Goal: Information Seeking & Learning: Check status

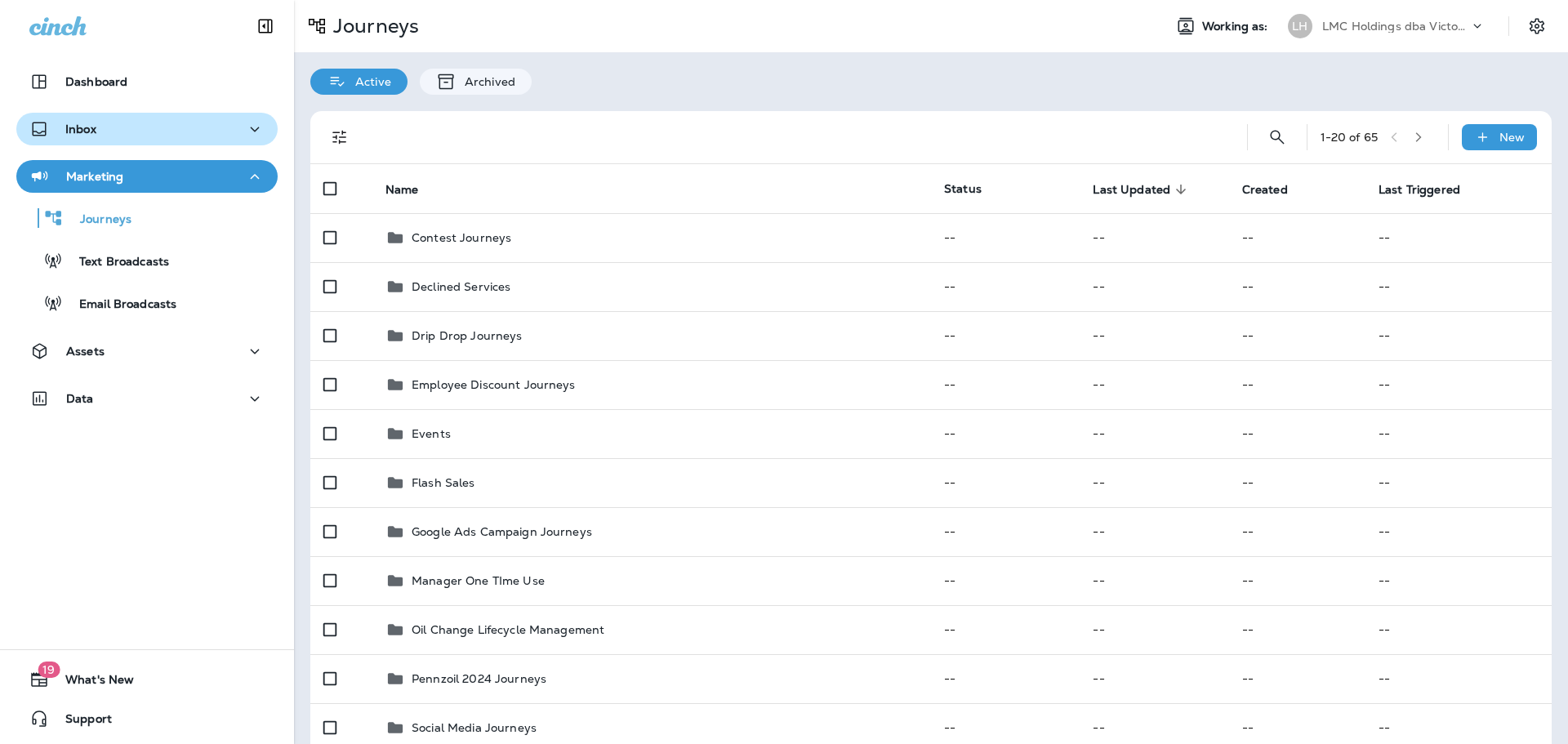
click at [152, 136] on div "Inbox" at bounding box center [147, 130] width 235 height 21
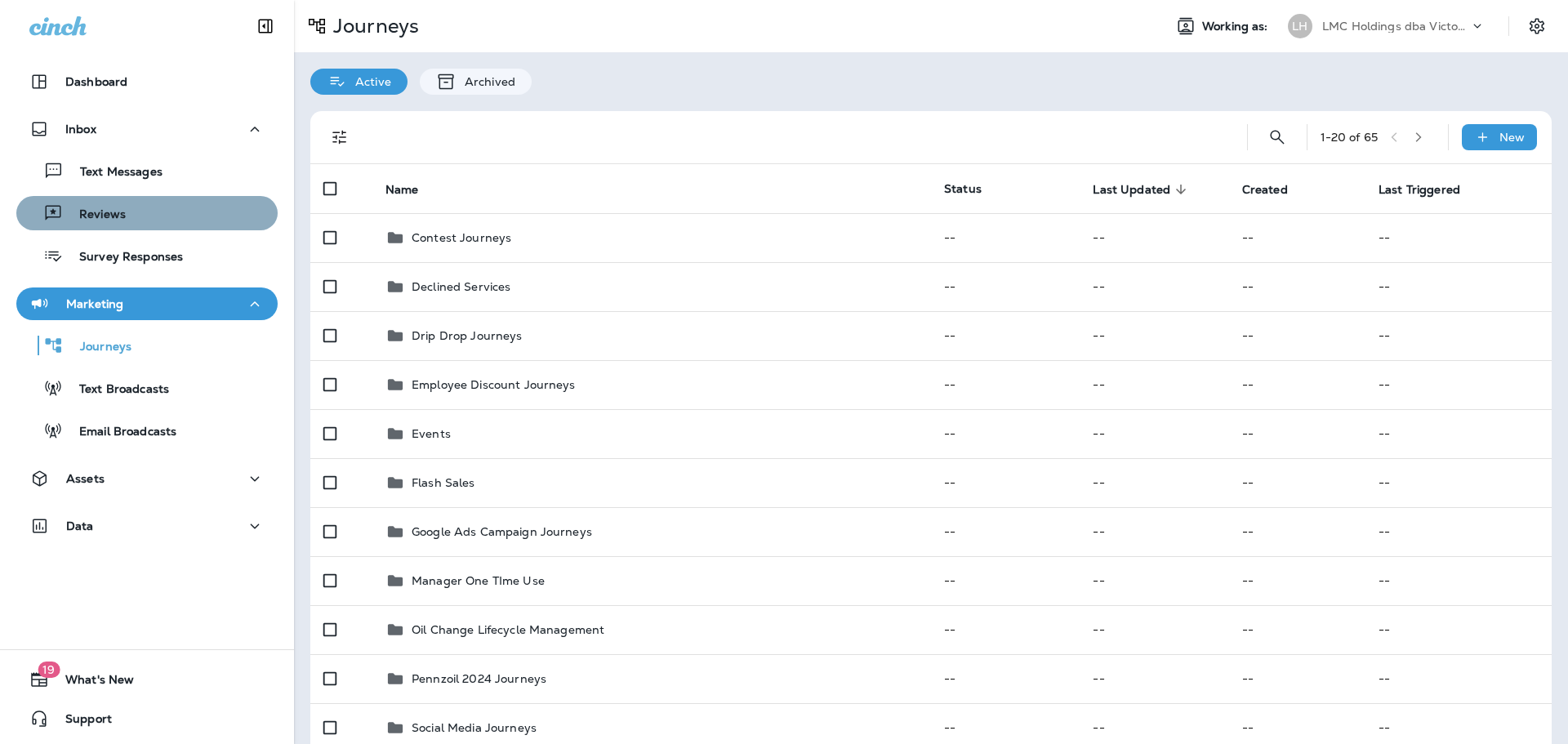
click at [151, 208] on div "Reviews" at bounding box center [147, 213] width 248 height 25
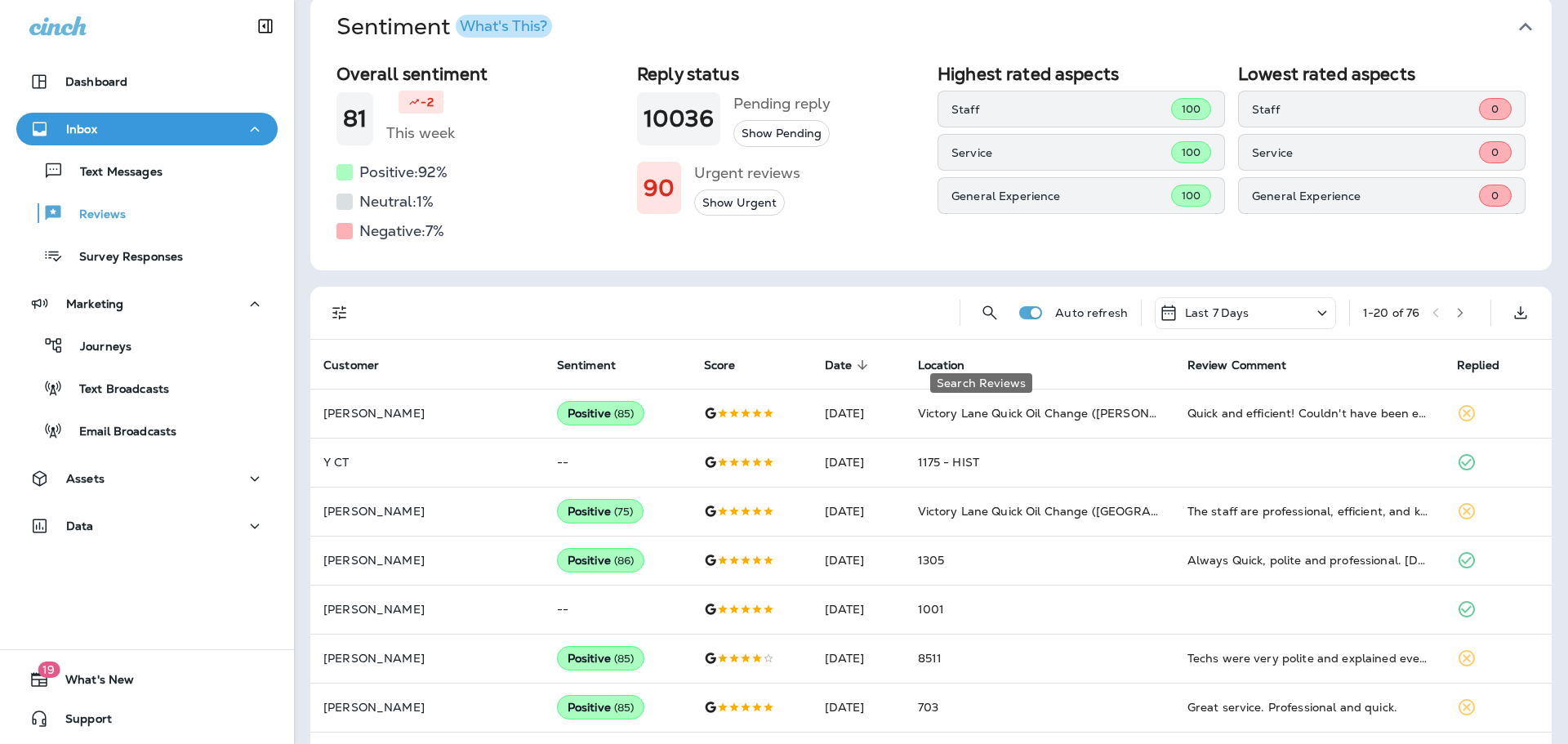
scroll to position [82, 0]
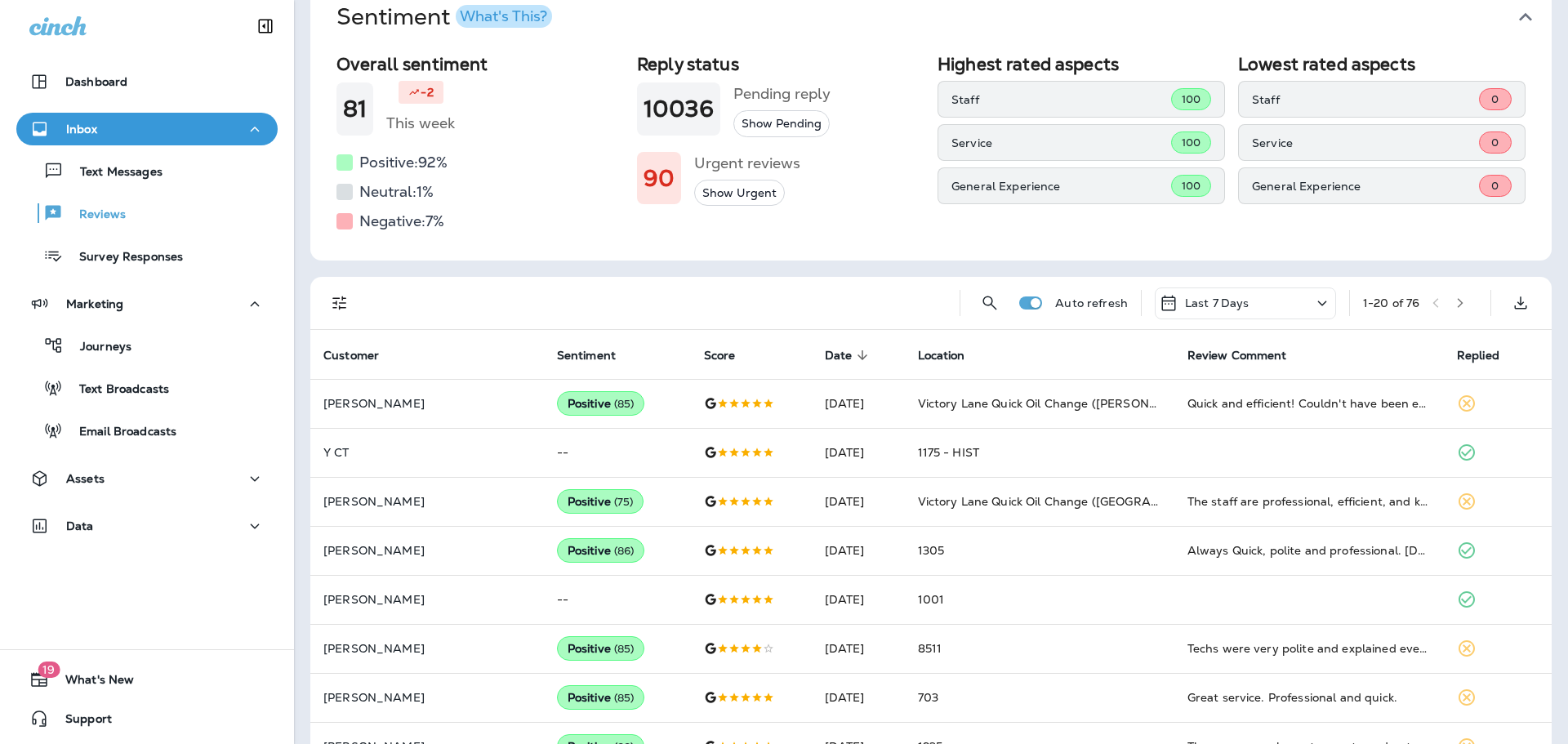
click at [1247, 316] on div "Last 7 Days" at bounding box center [1245, 303] width 181 height 32
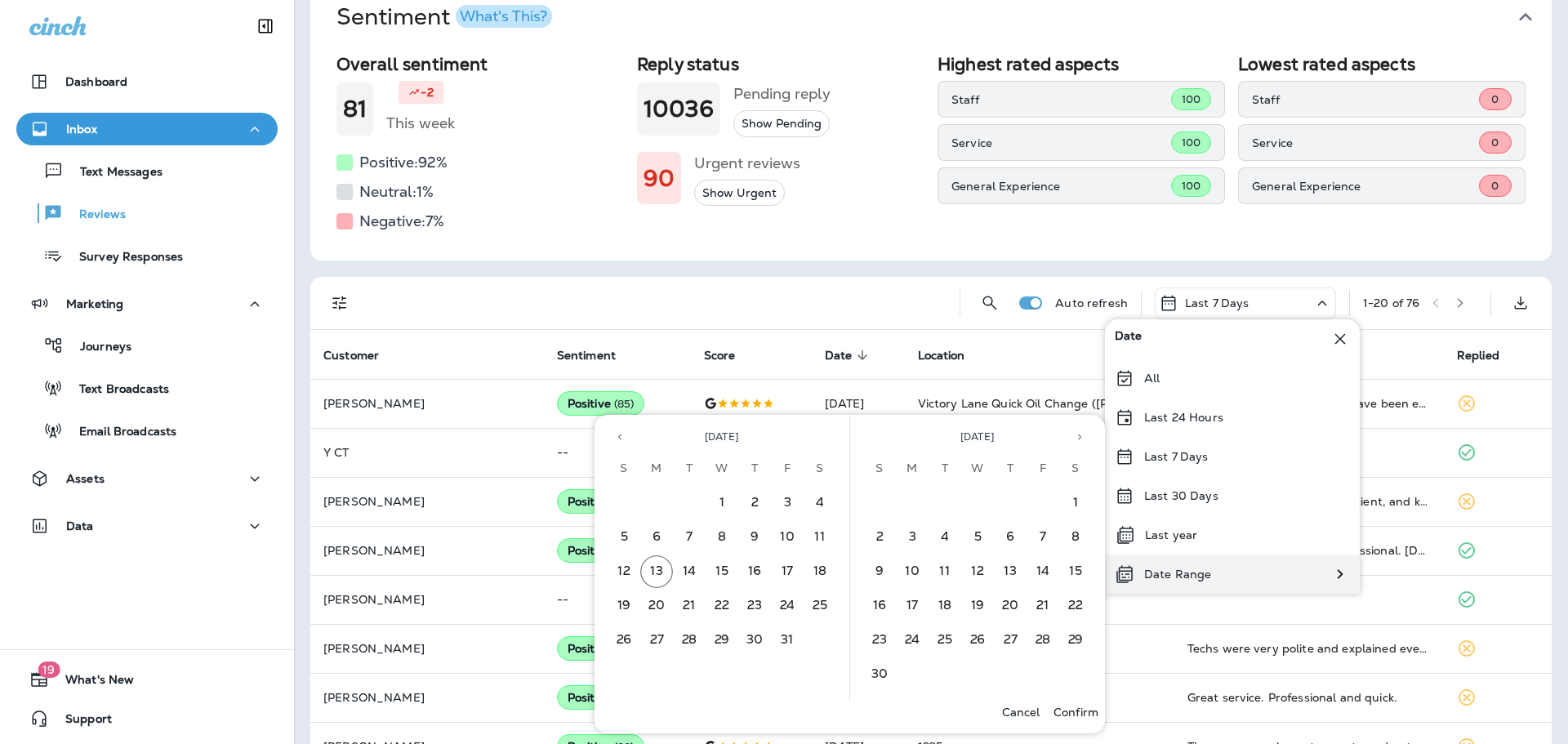
click at [1239, 569] on div "Date Range" at bounding box center [1232, 573] width 255 height 39
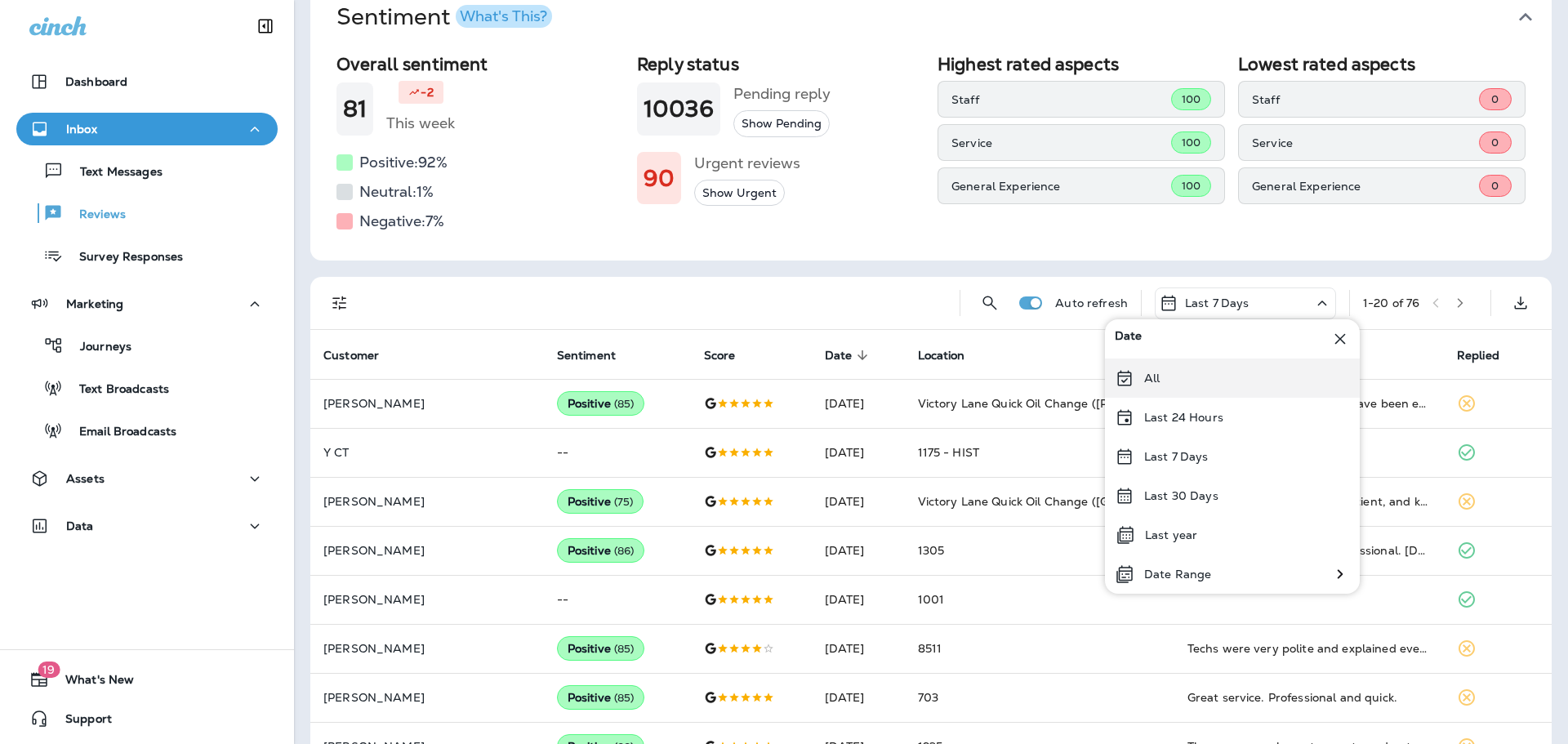
click at [1196, 383] on div "All" at bounding box center [1232, 377] width 255 height 39
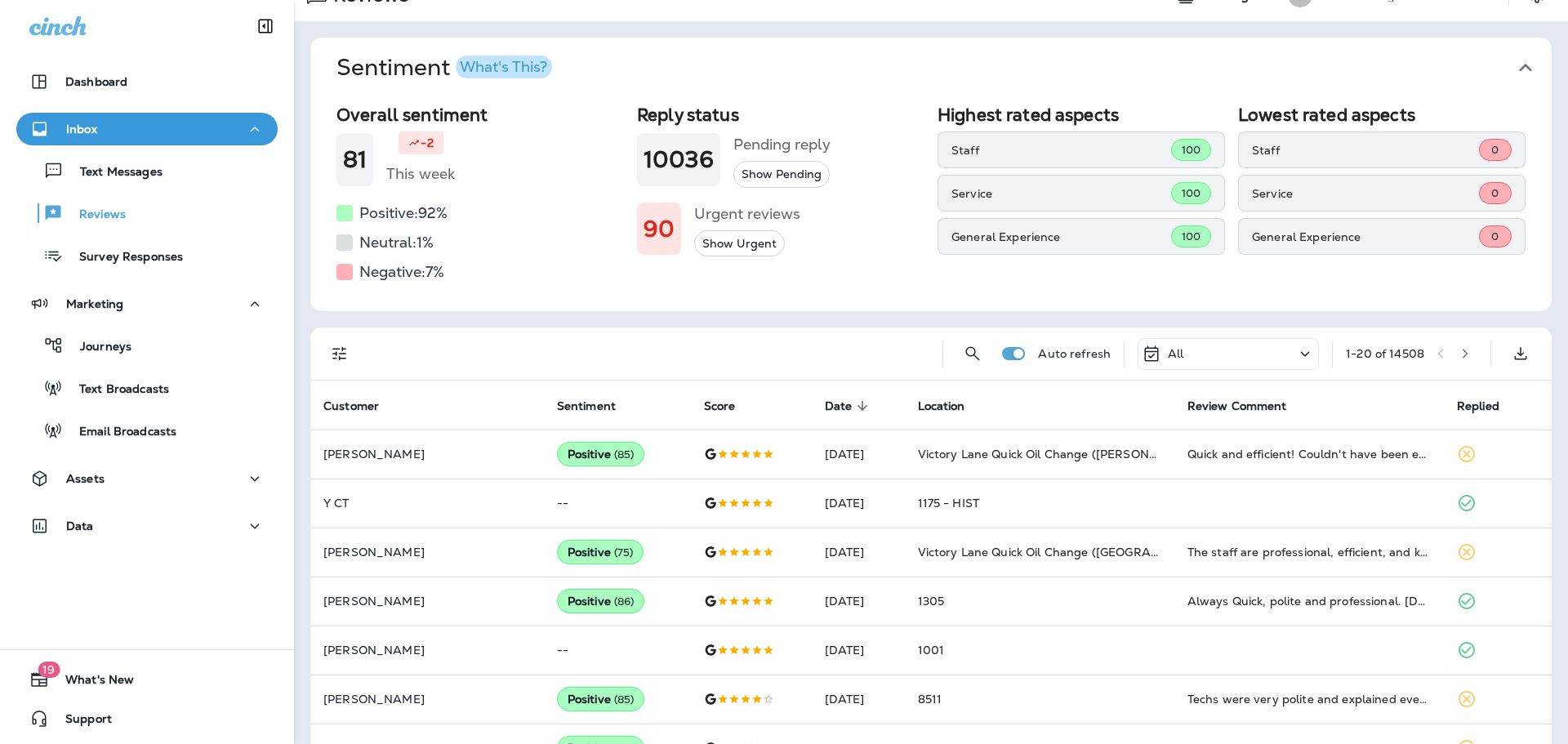
scroll to position [82, 0]
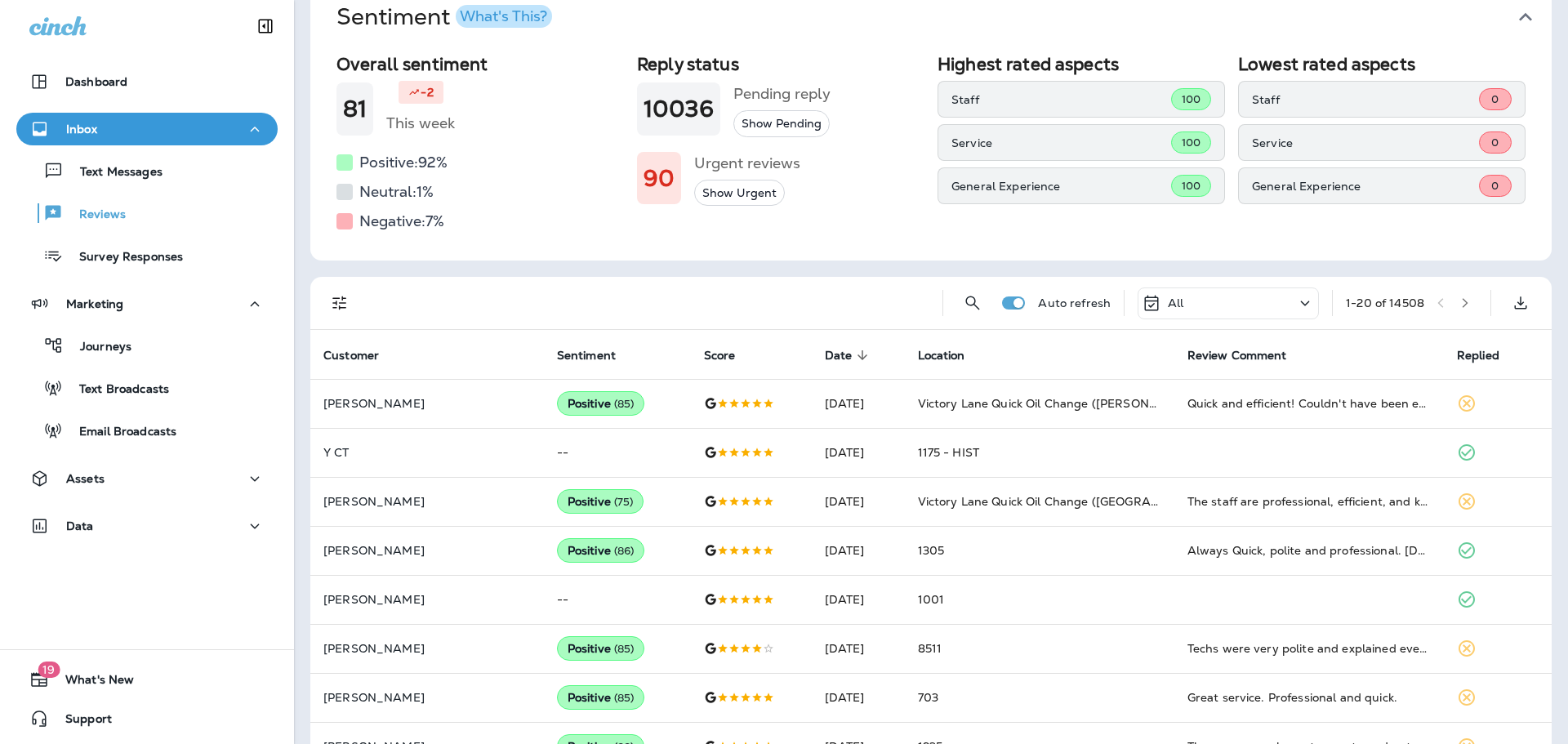
click at [333, 305] on icon "Filters" at bounding box center [339, 302] width 20 height 20
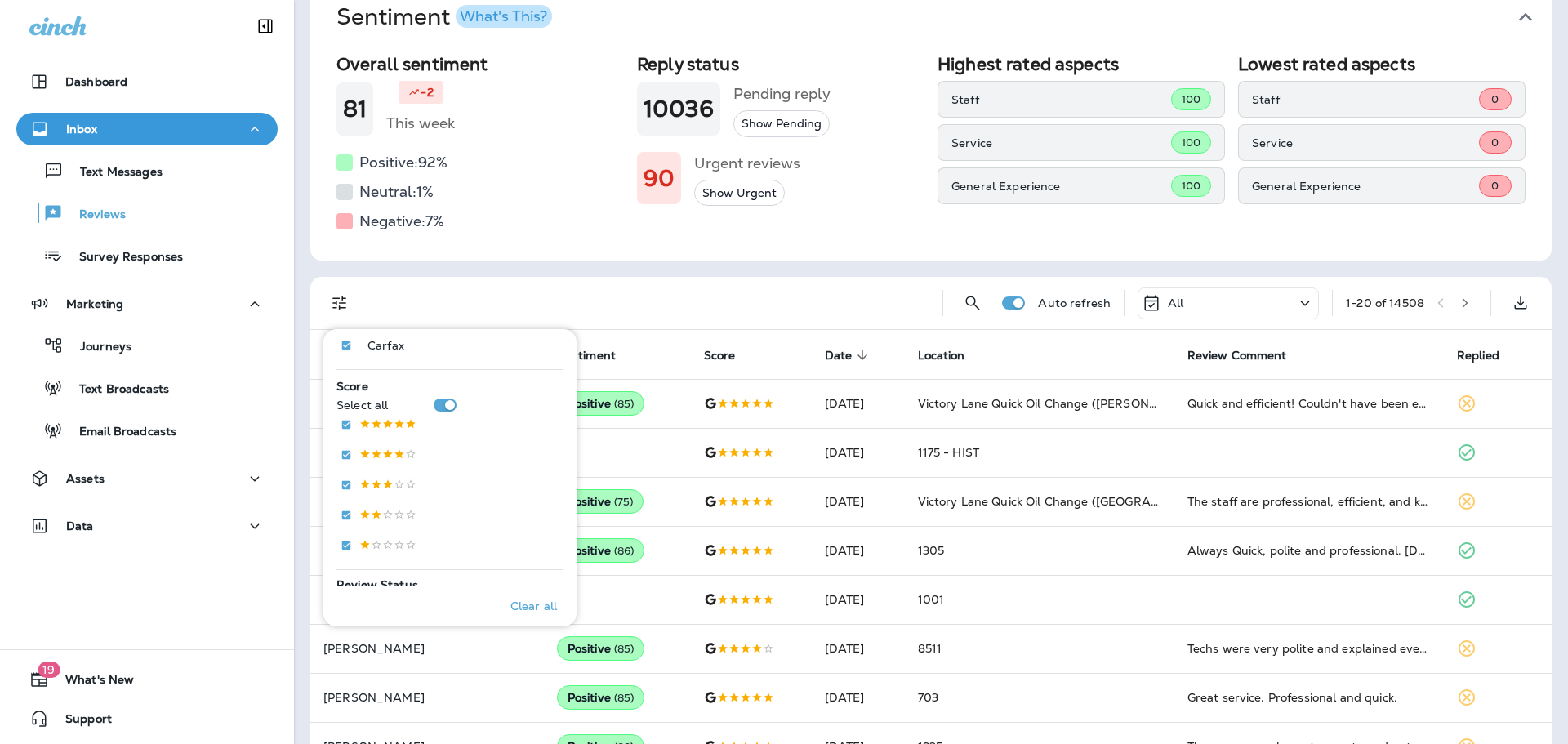
scroll to position [0, 0]
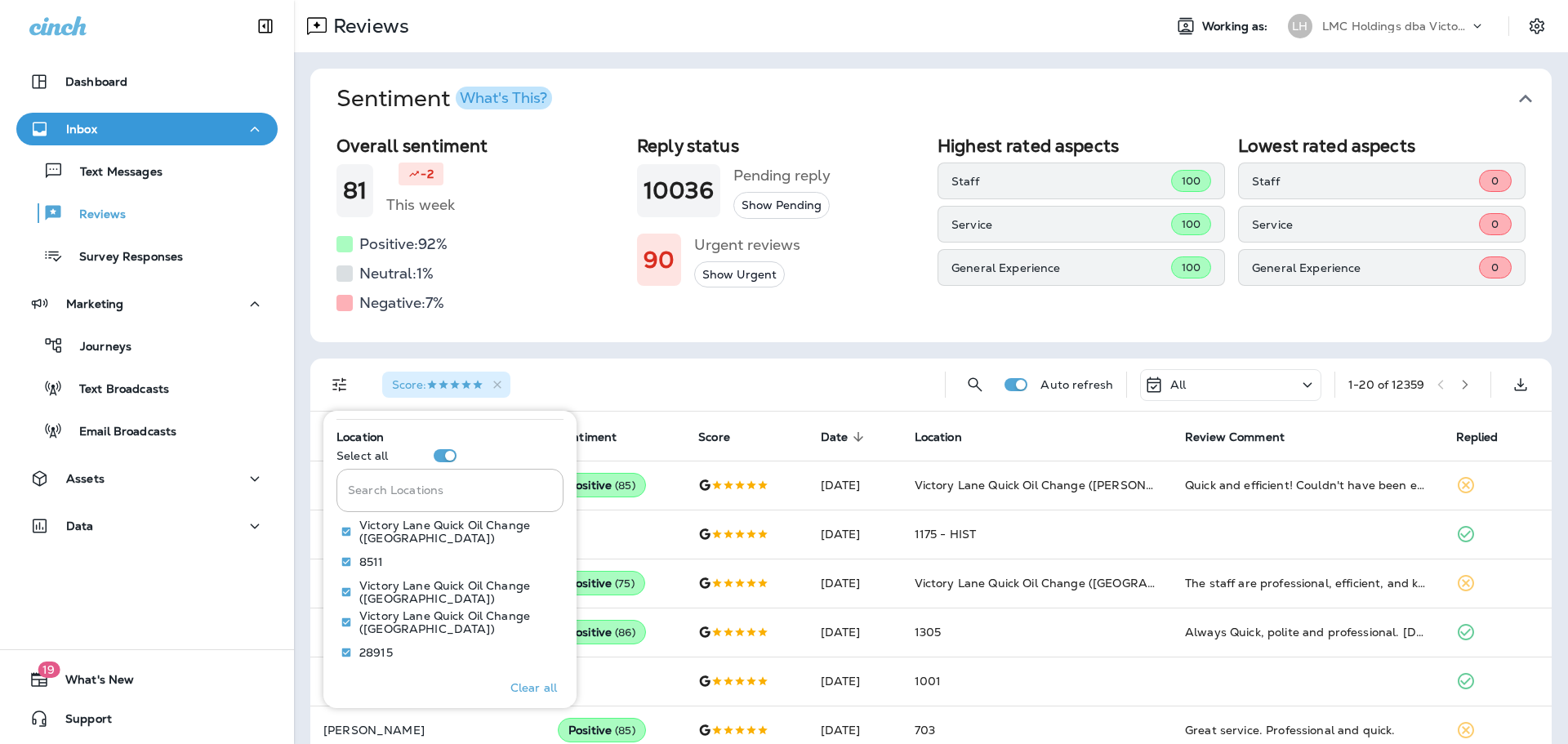
scroll to position [735, 0]
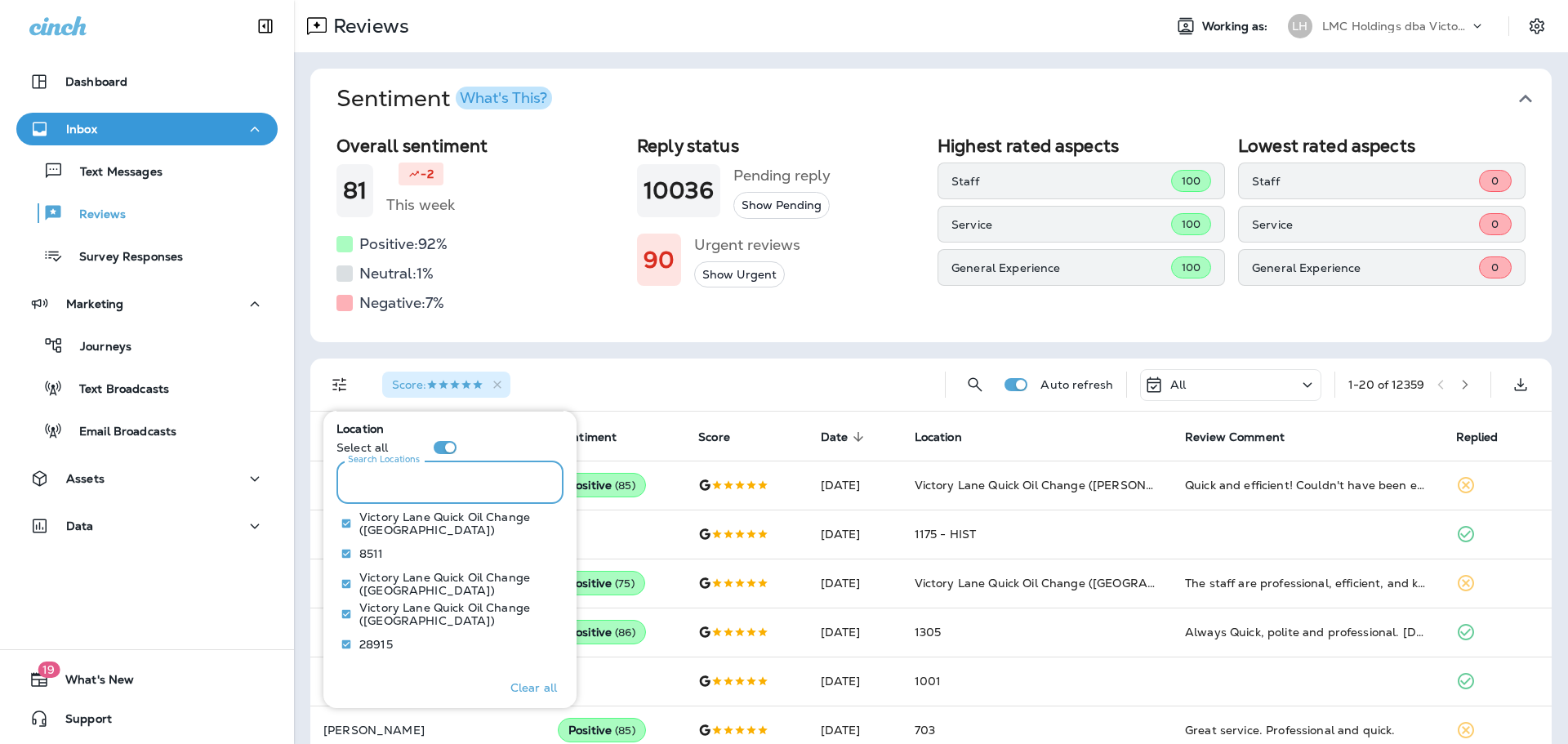
click at [432, 482] on input "Search Locations" at bounding box center [450, 482] width 227 height 44
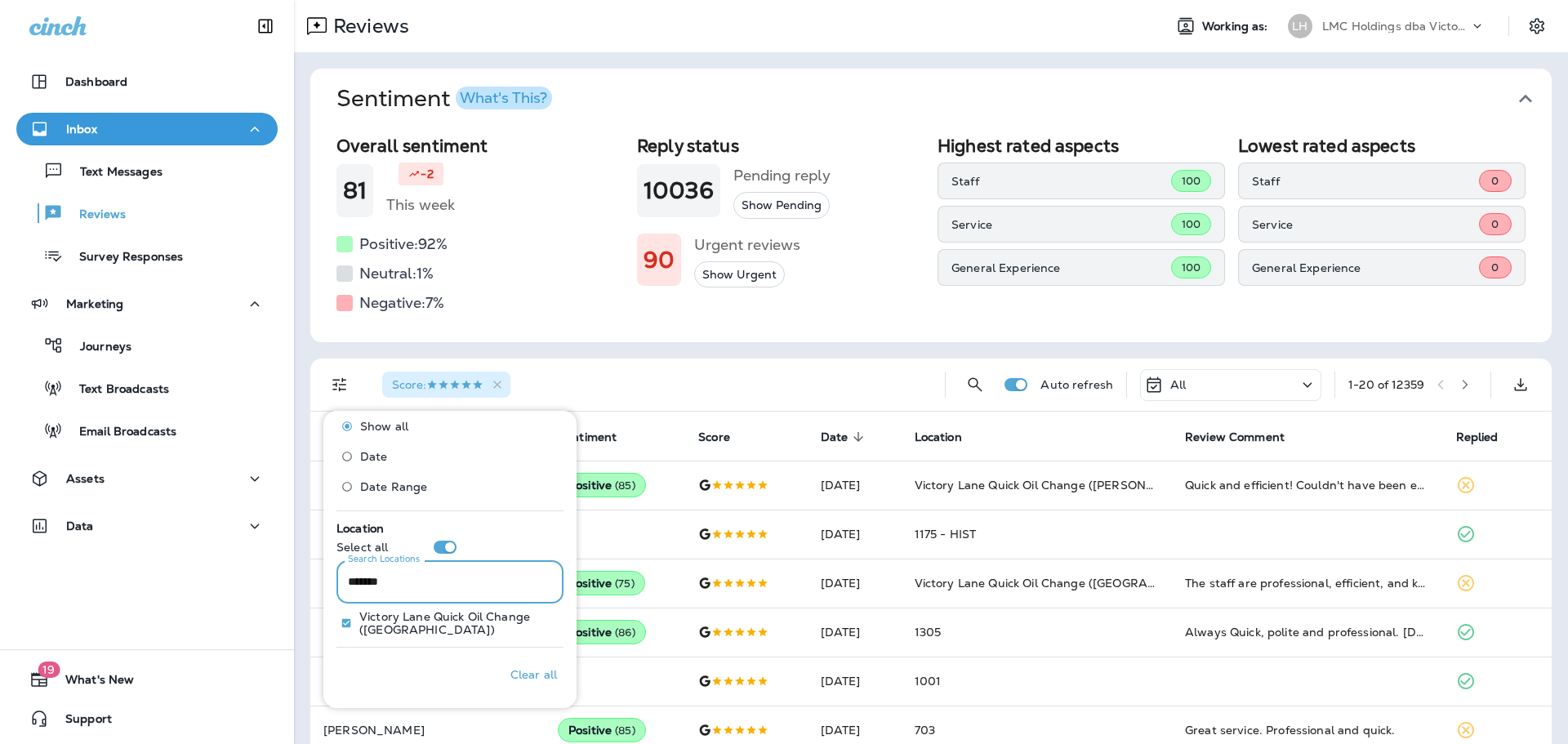
type input "*******"
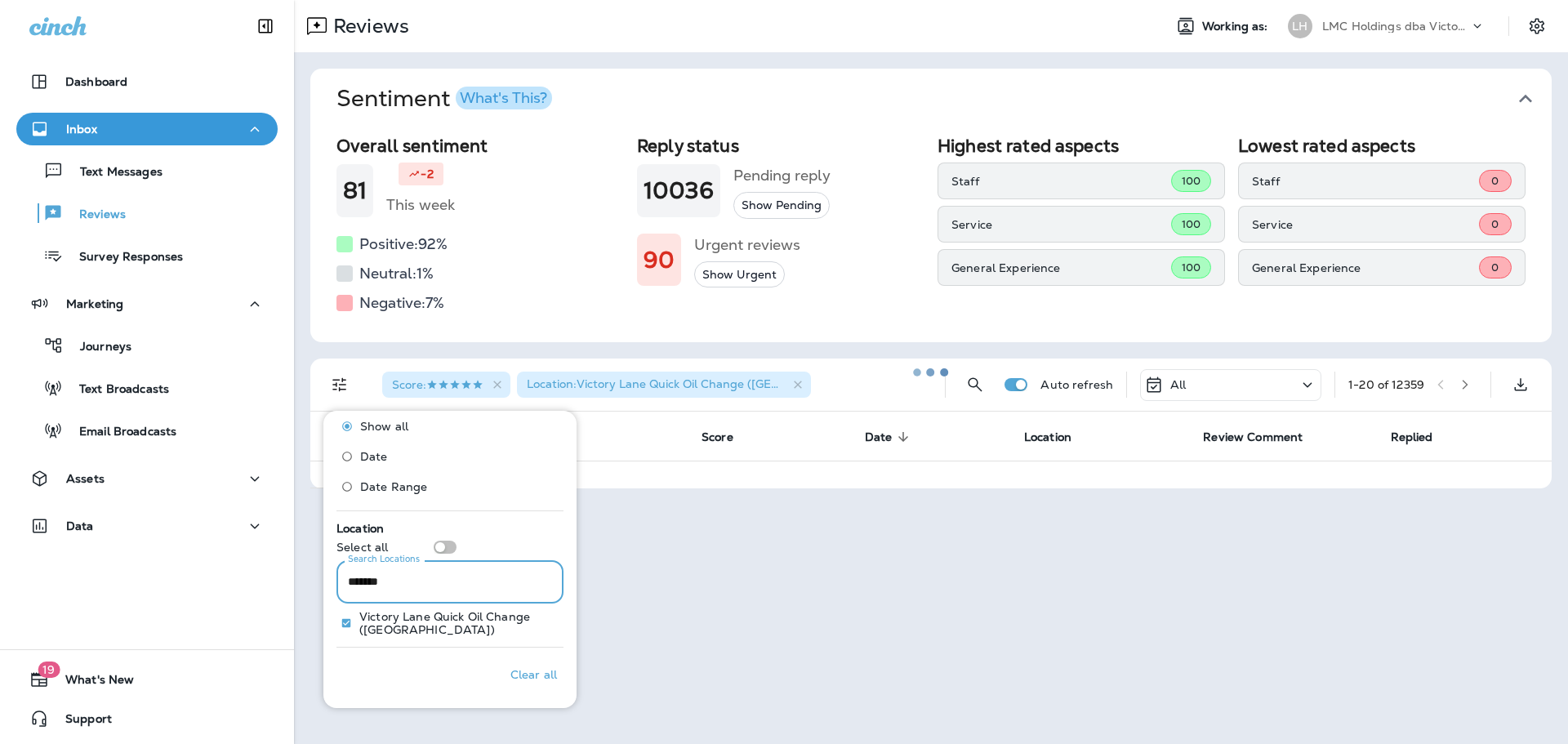
drag, startPoint x: 404, startPoint y: 584, endPoint x: 327, endPoint y: 586, distance: 77.0
click at [327, 586] on div "Filters Replied Show all Yes No Review Source Select all Google Facebook .st0{f…" at bounding box center [449, 560] width 253 height 298
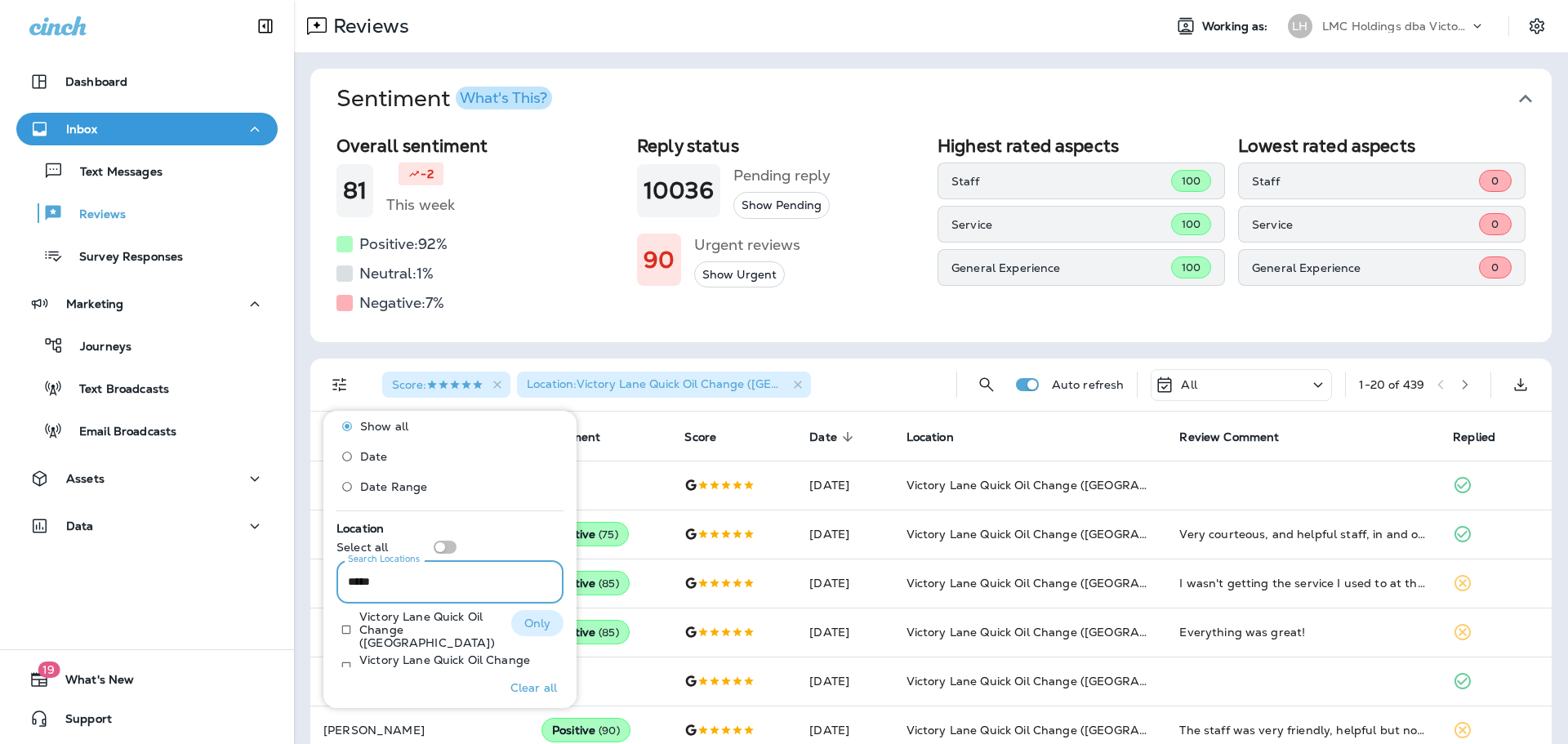
type input "*****"
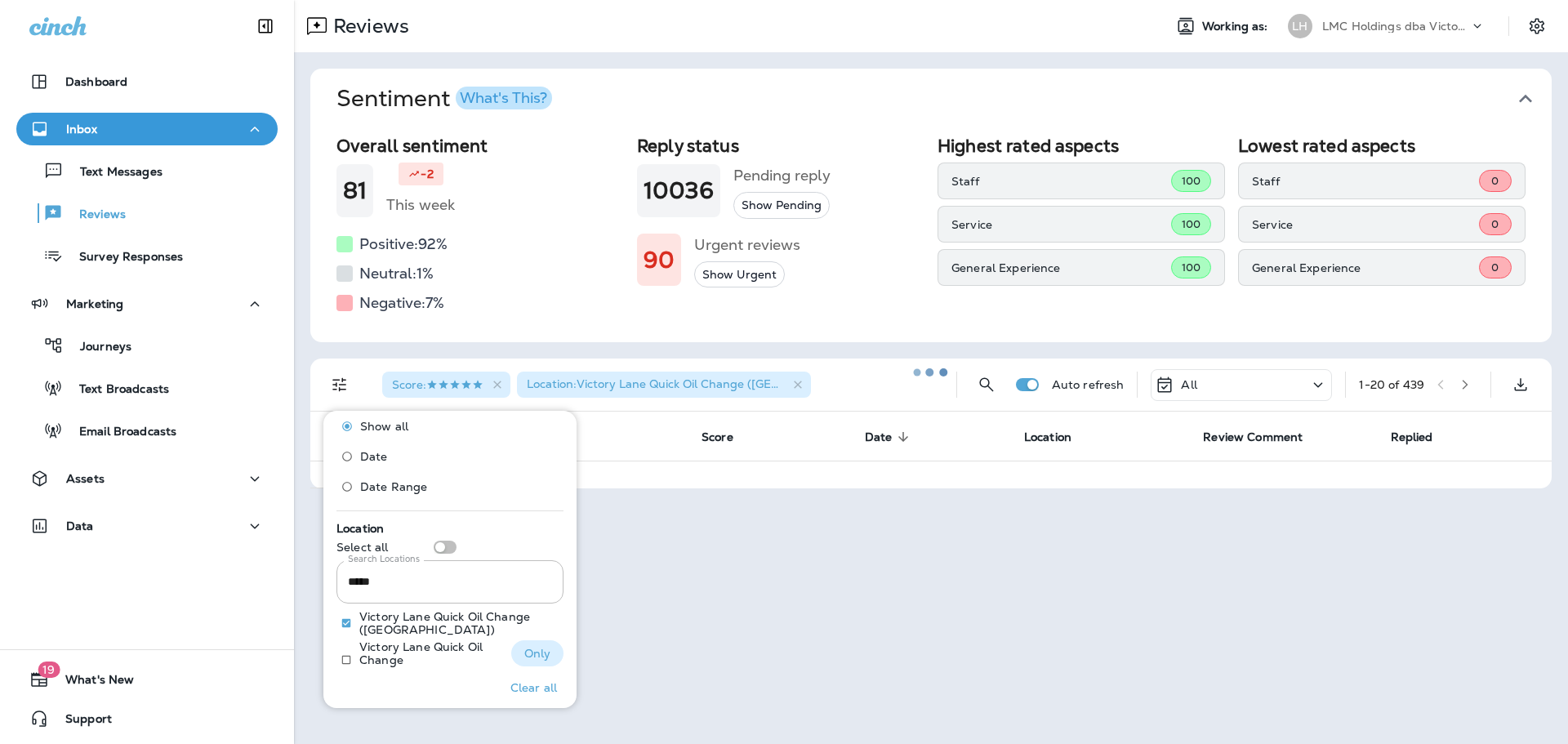
scroll to position [666, 0]
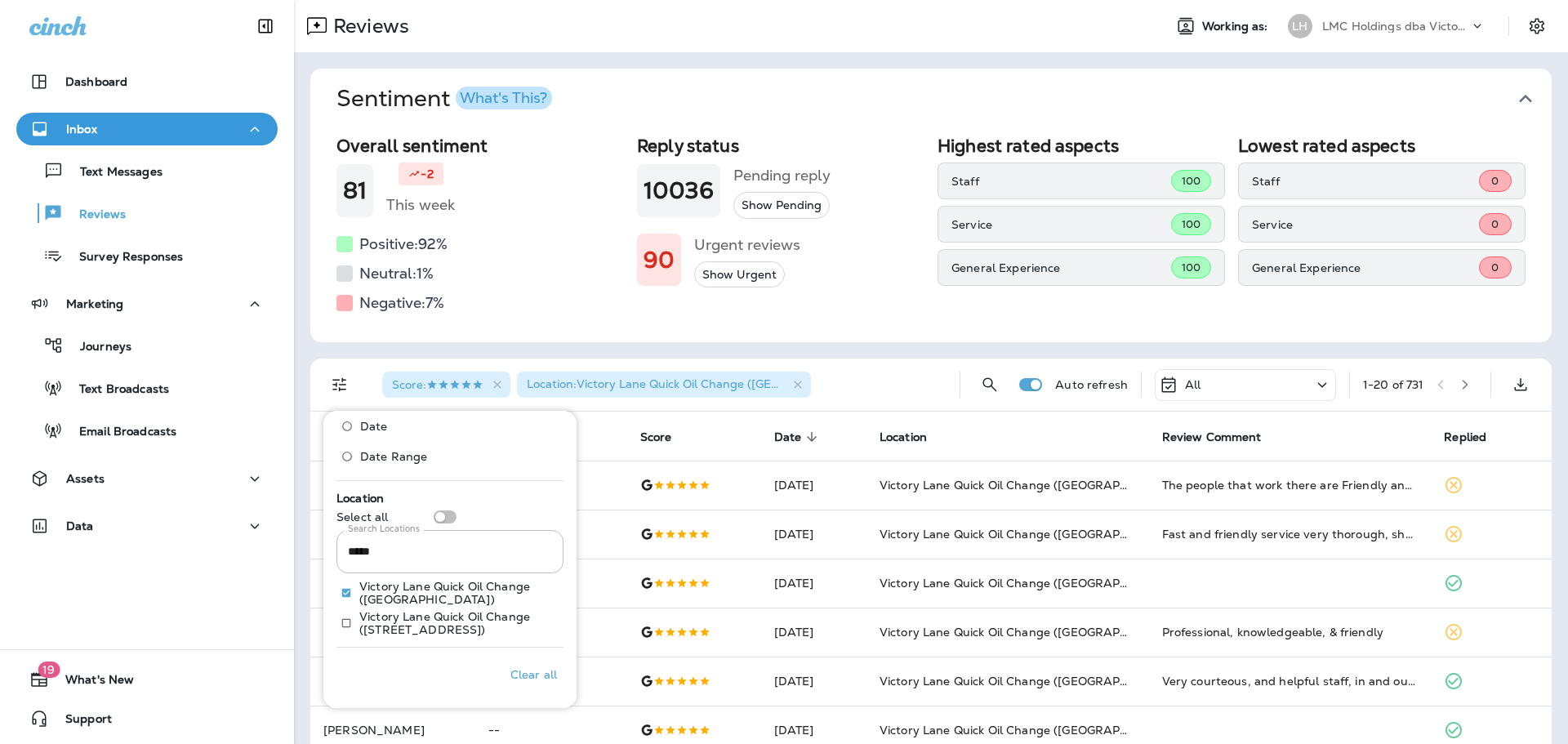
click at [875, 380] on div "Score : Location : [GEOGRAPHIC_DATA] Quick Oil Change ([GEOGRAPHIC_DATA]) +1" at bounding box center [658, 384] width 577 height 52
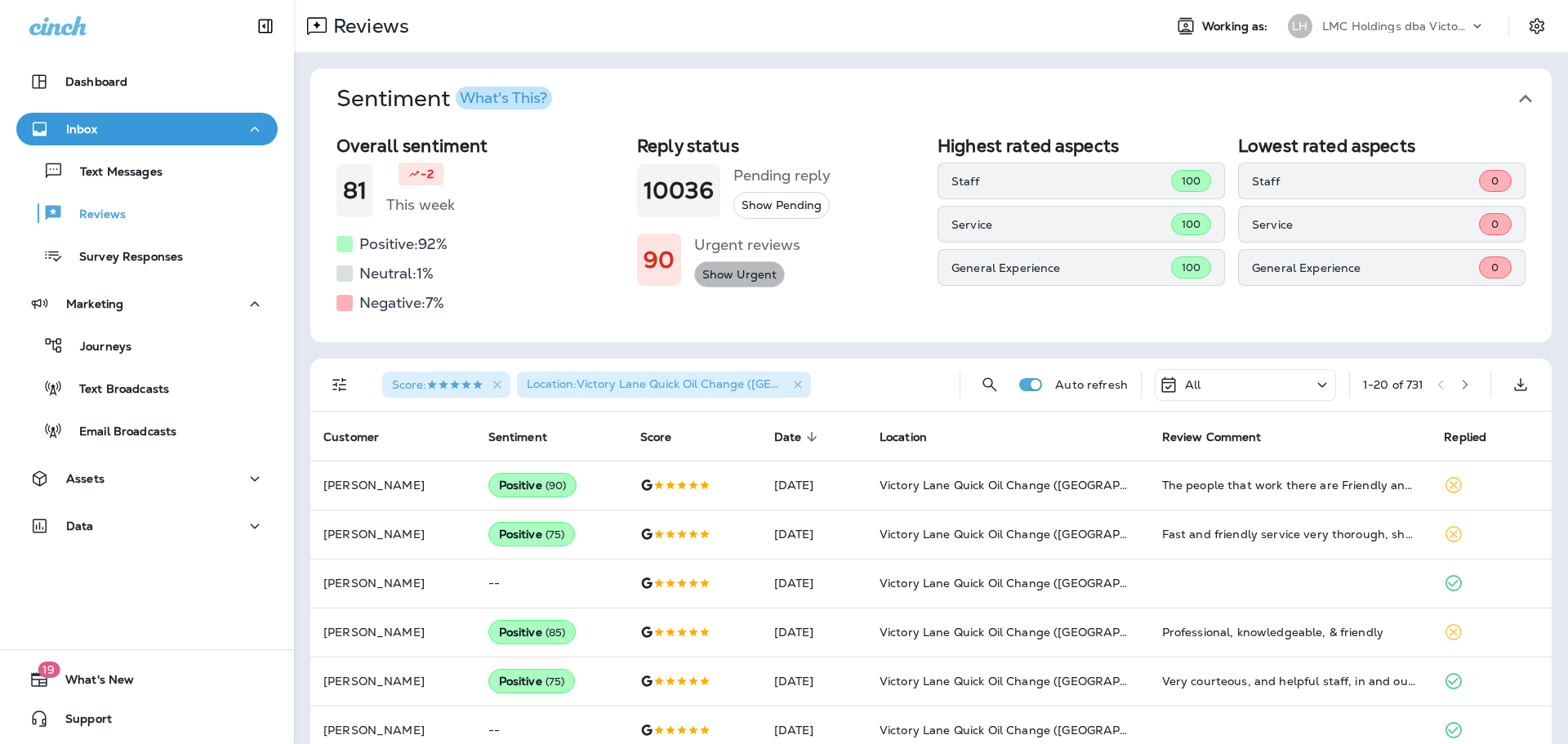
click at [730, 272] on button "Show Urgent" at bounding box center [740, 275] width 91 height 27
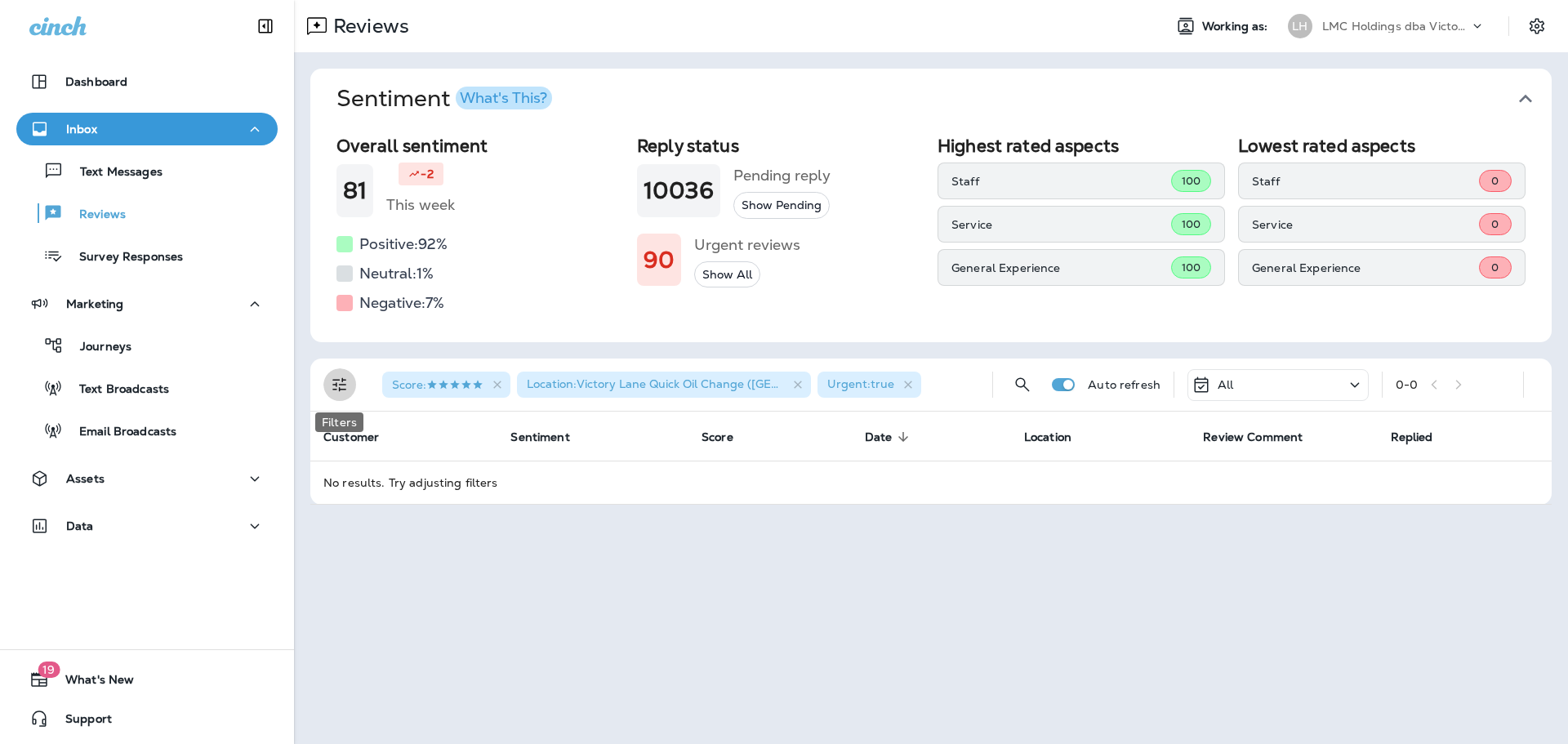
click at [339, 382] on icon "Filters" at bounding box center [339, 385] width 20 height 20
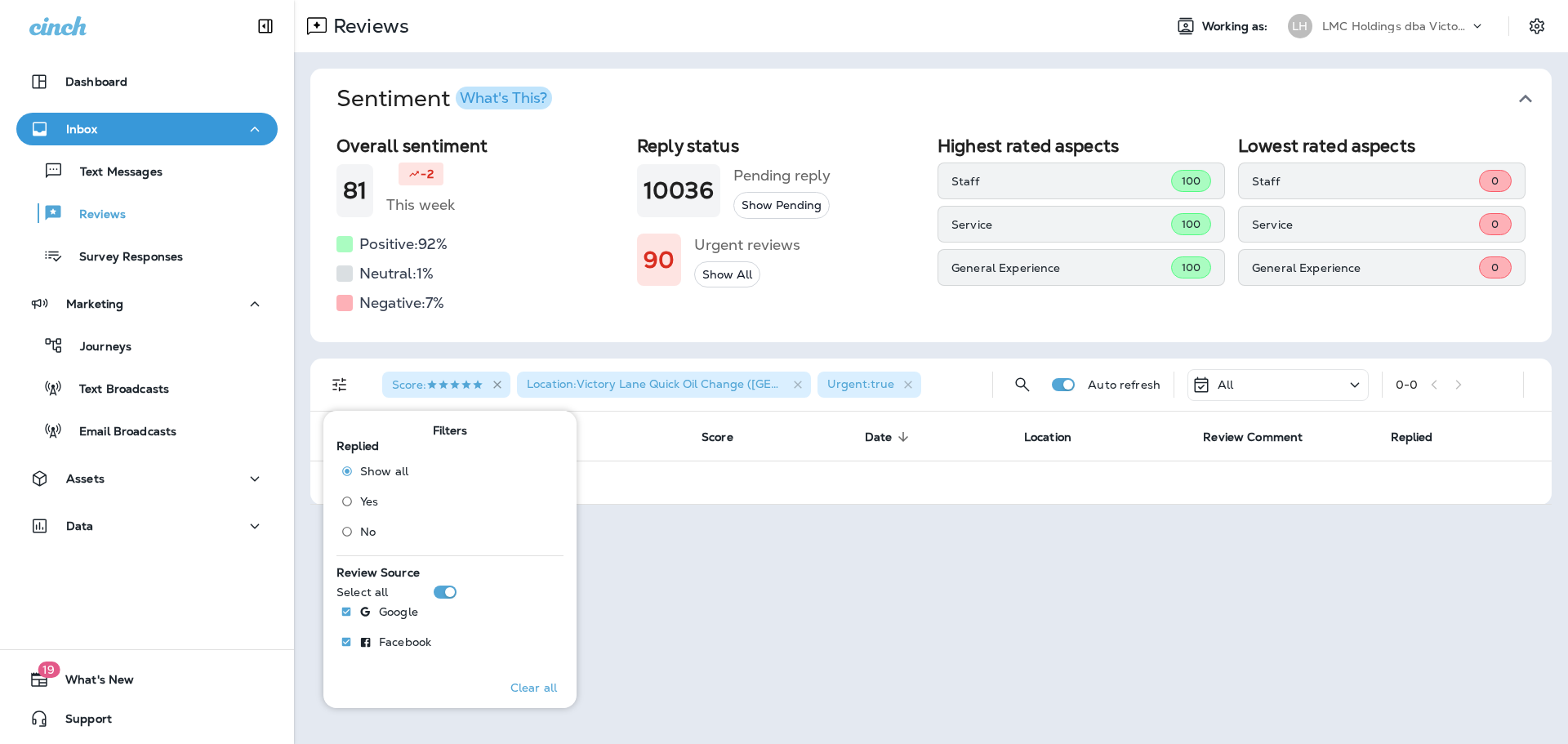
click at [505, 385] on icon "button" at bounding box center [497, 385] width 14 height 14
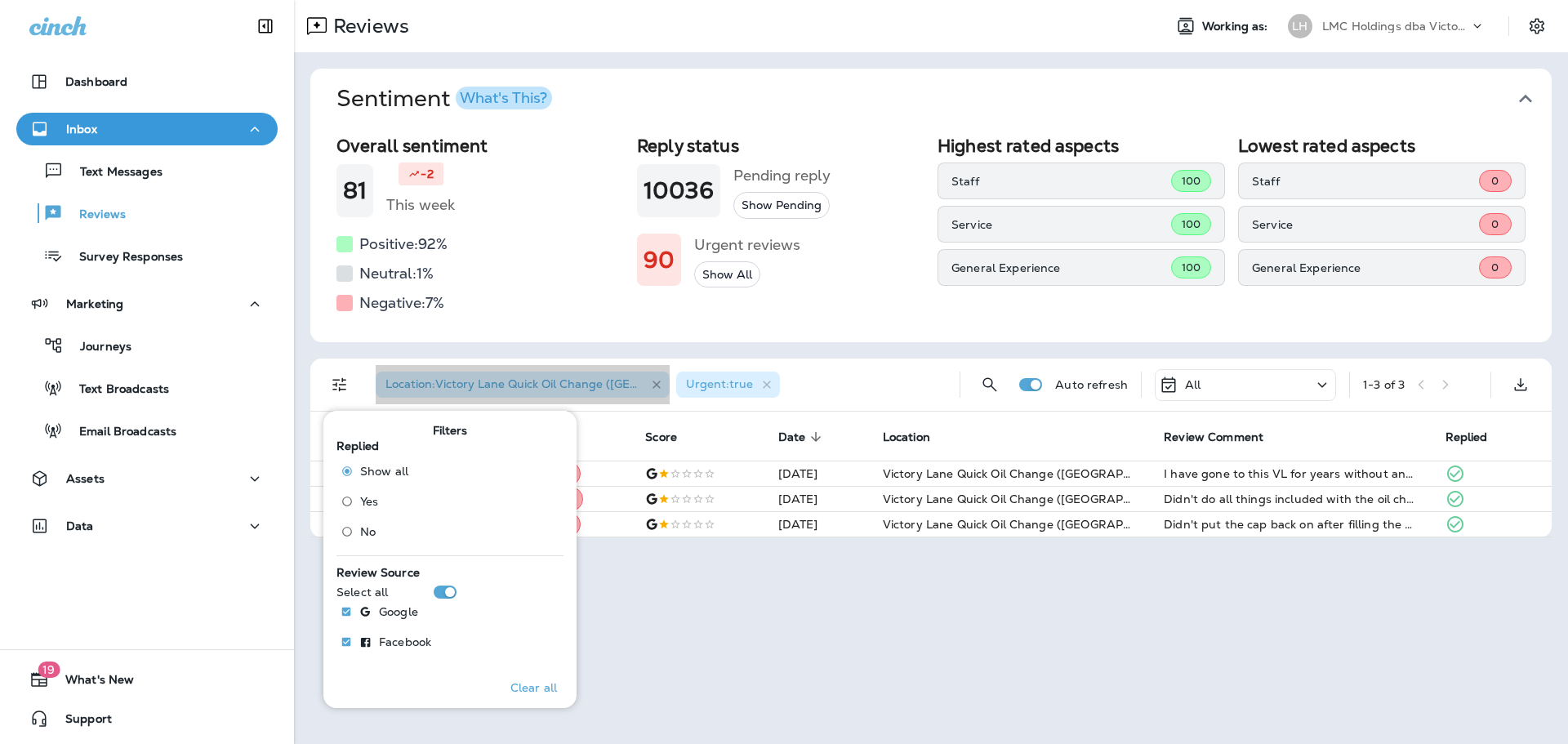
click at [654, 387] on icon "button" at bounding box center [657, 385] width 14 height 14
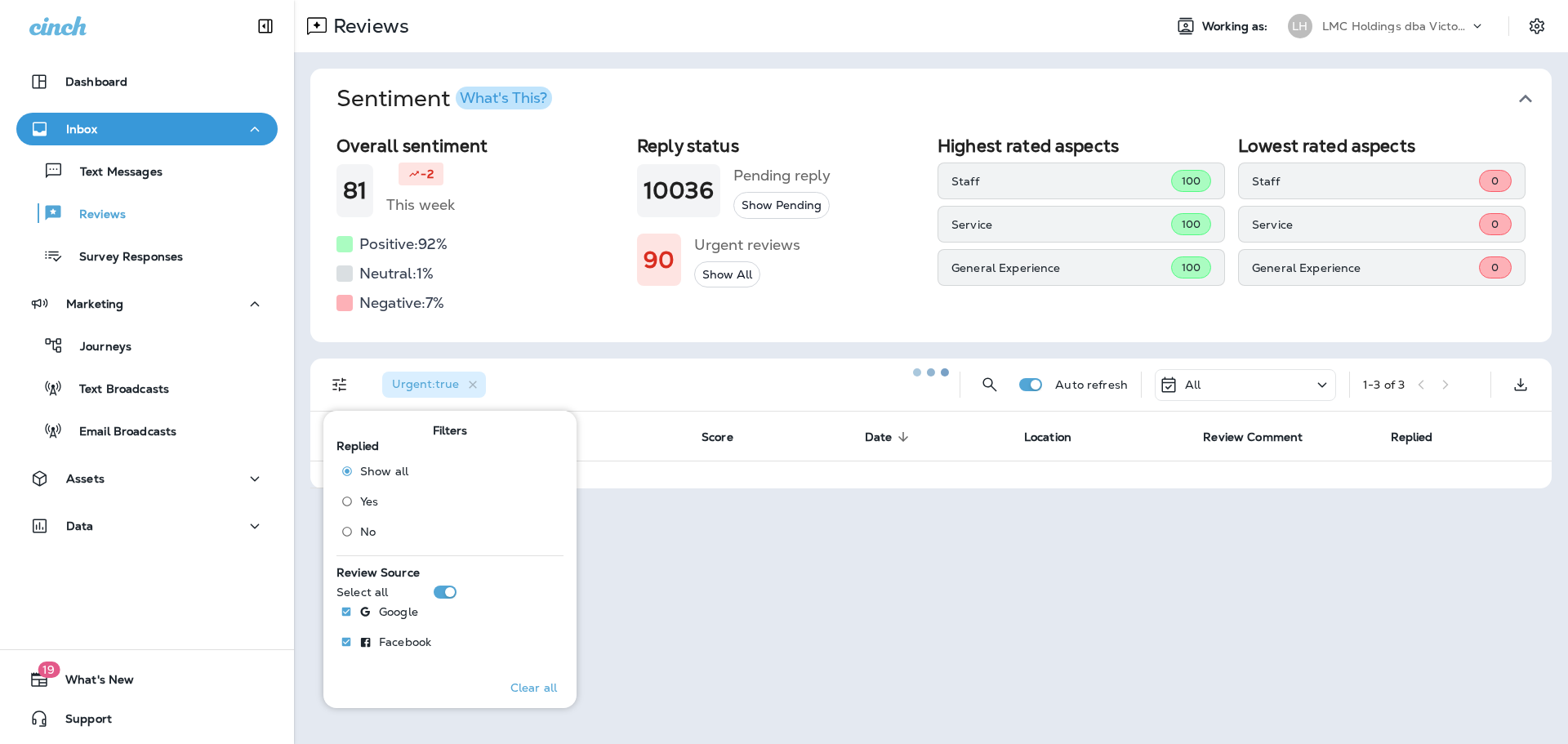
click at [562, 312] on div at bounding box center [930, 372] width 1271 height 741
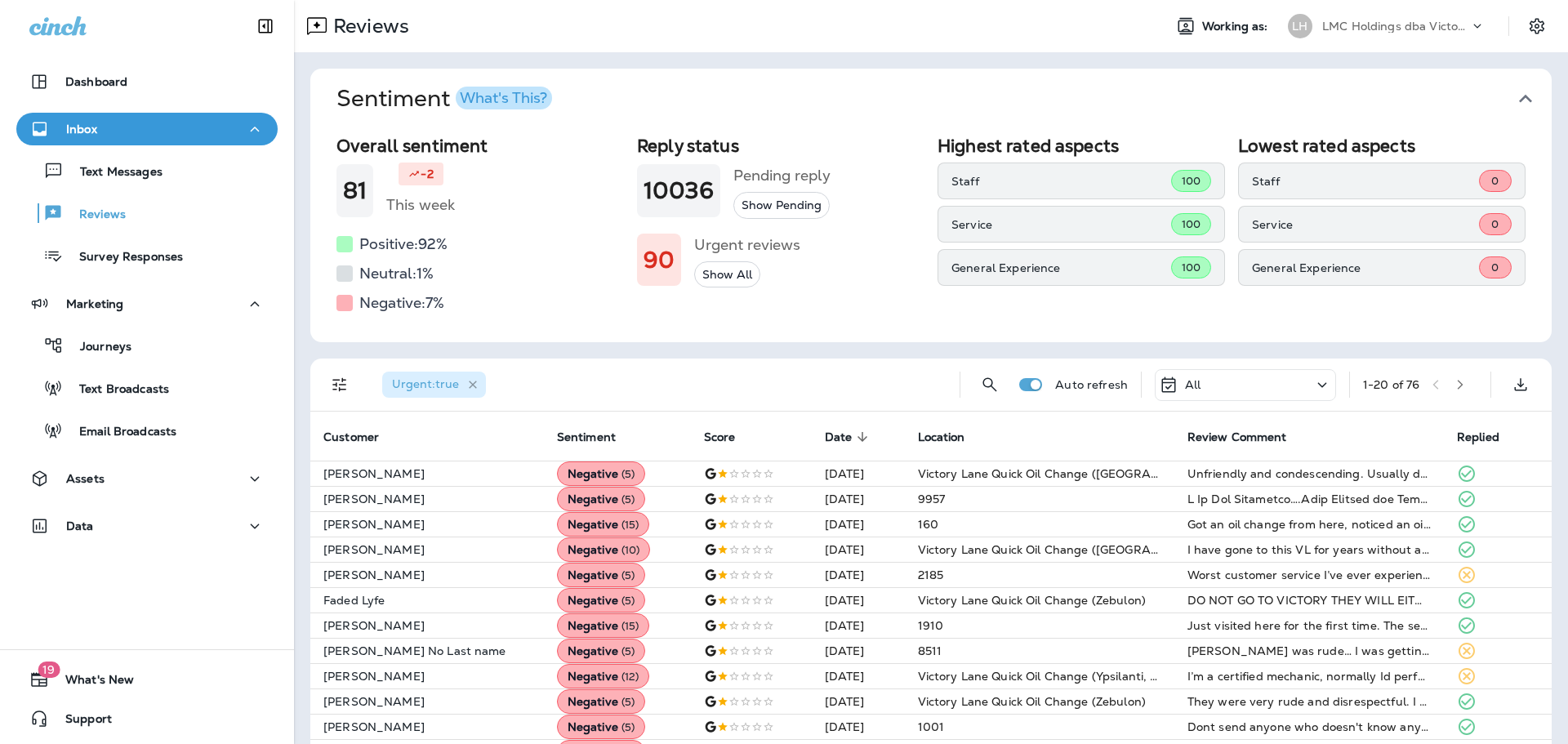
click at [473, 386] on icon "button" at bounding box center [473, 385] width 14 height 14
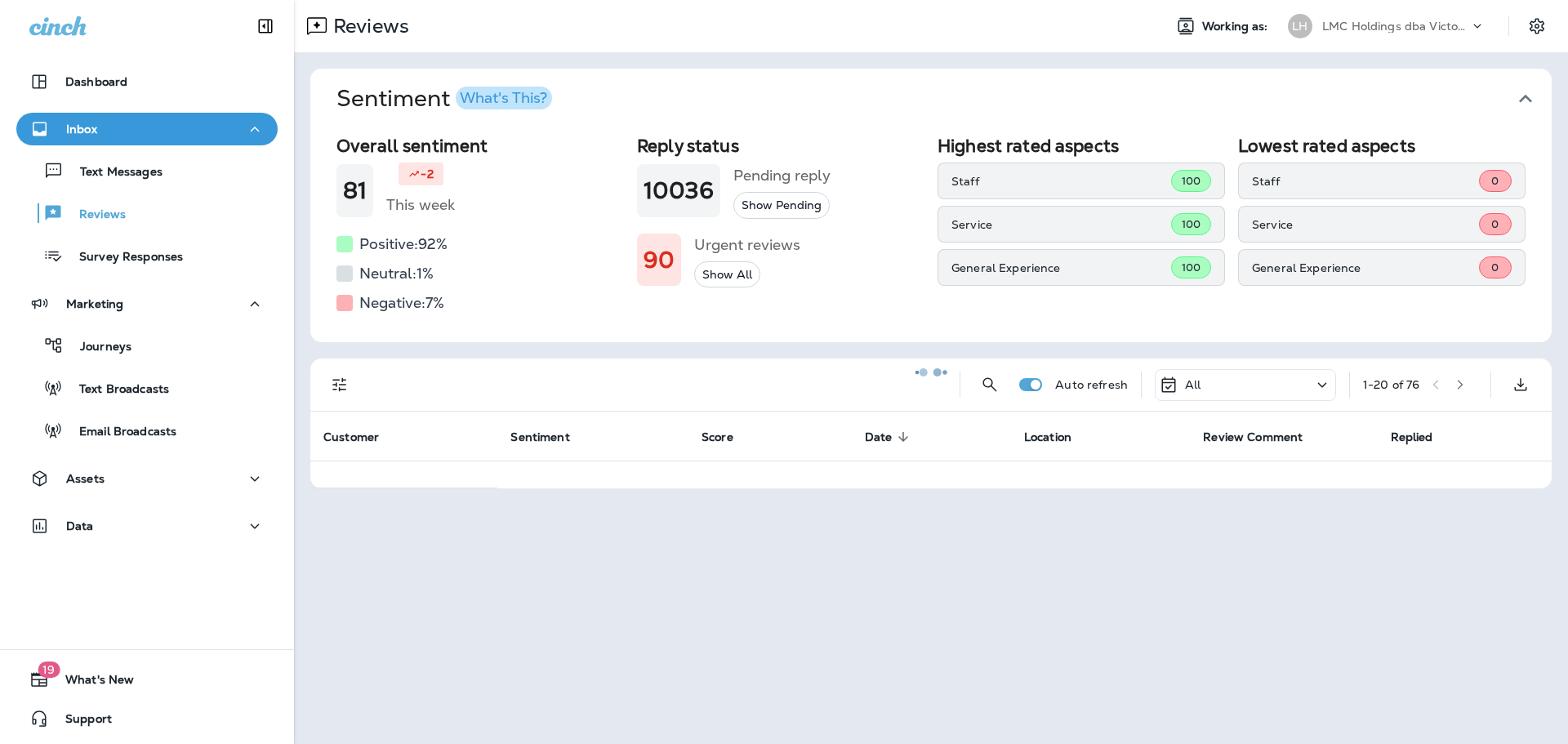
click at [338, 378] on div at bounding box center [930, 372] width 1271 height 741
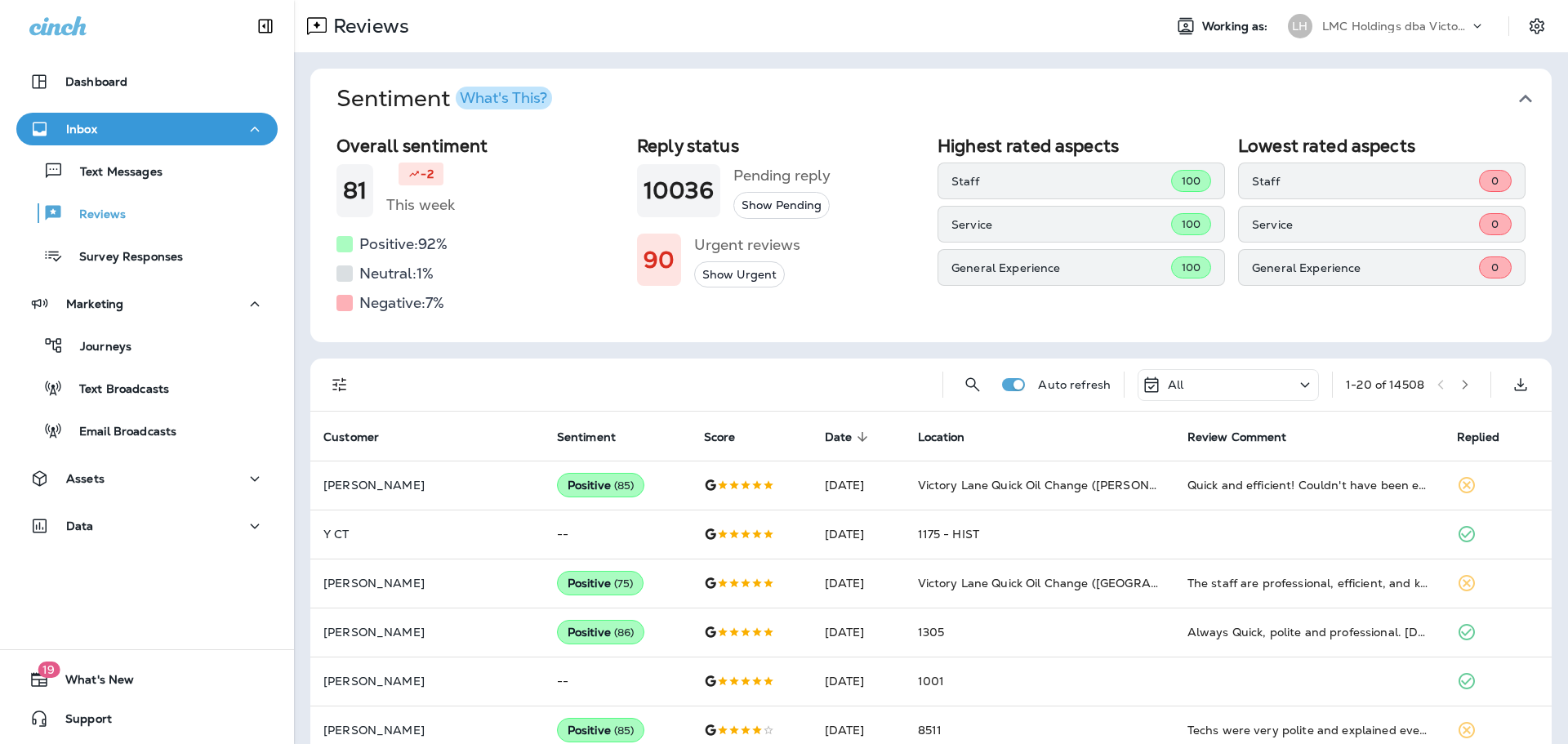
click at [332, 388] on icon "Filters" at bounding box center [339, 385] width 20 height 20
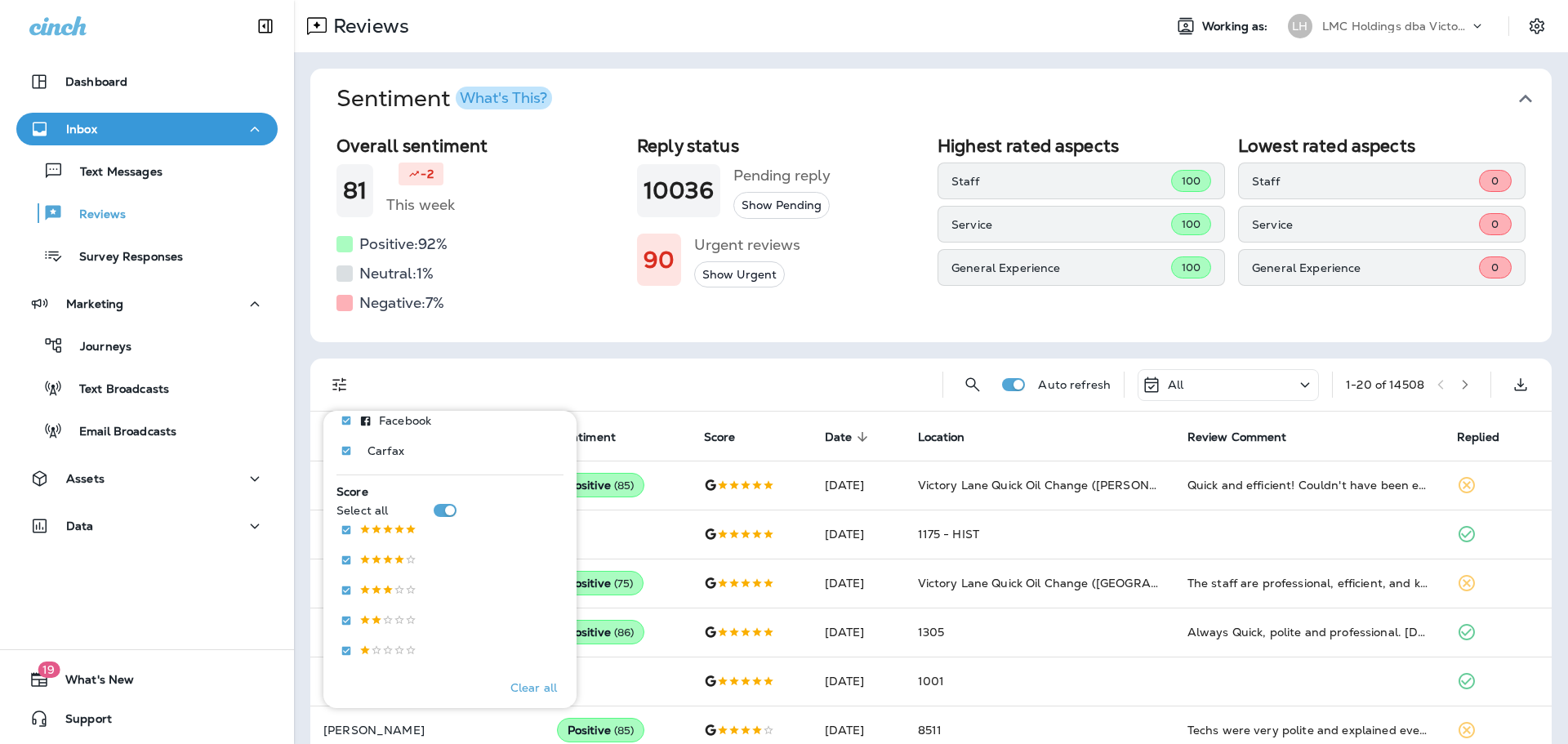
scroll to position [245, 0]
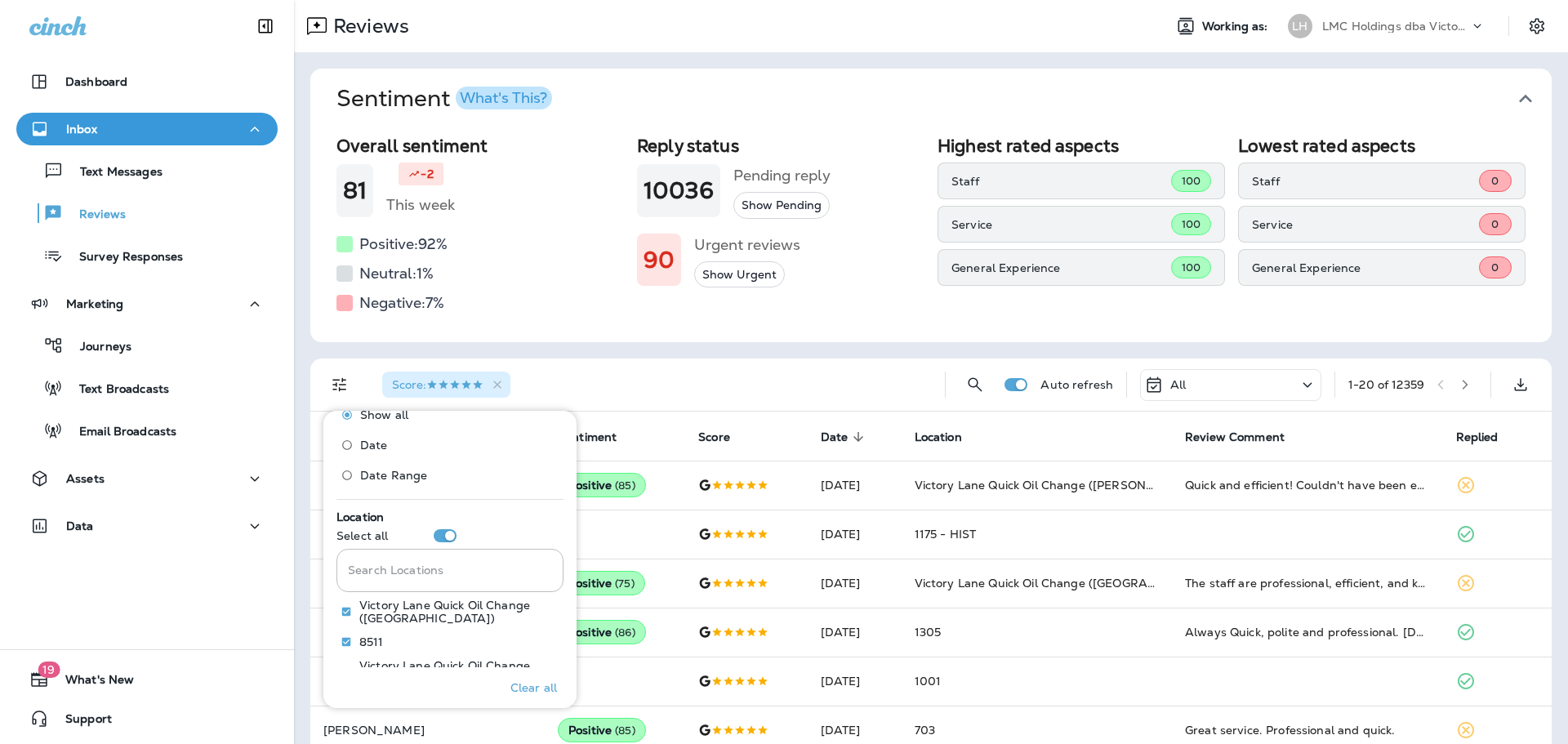
scroll to position [654, 0]
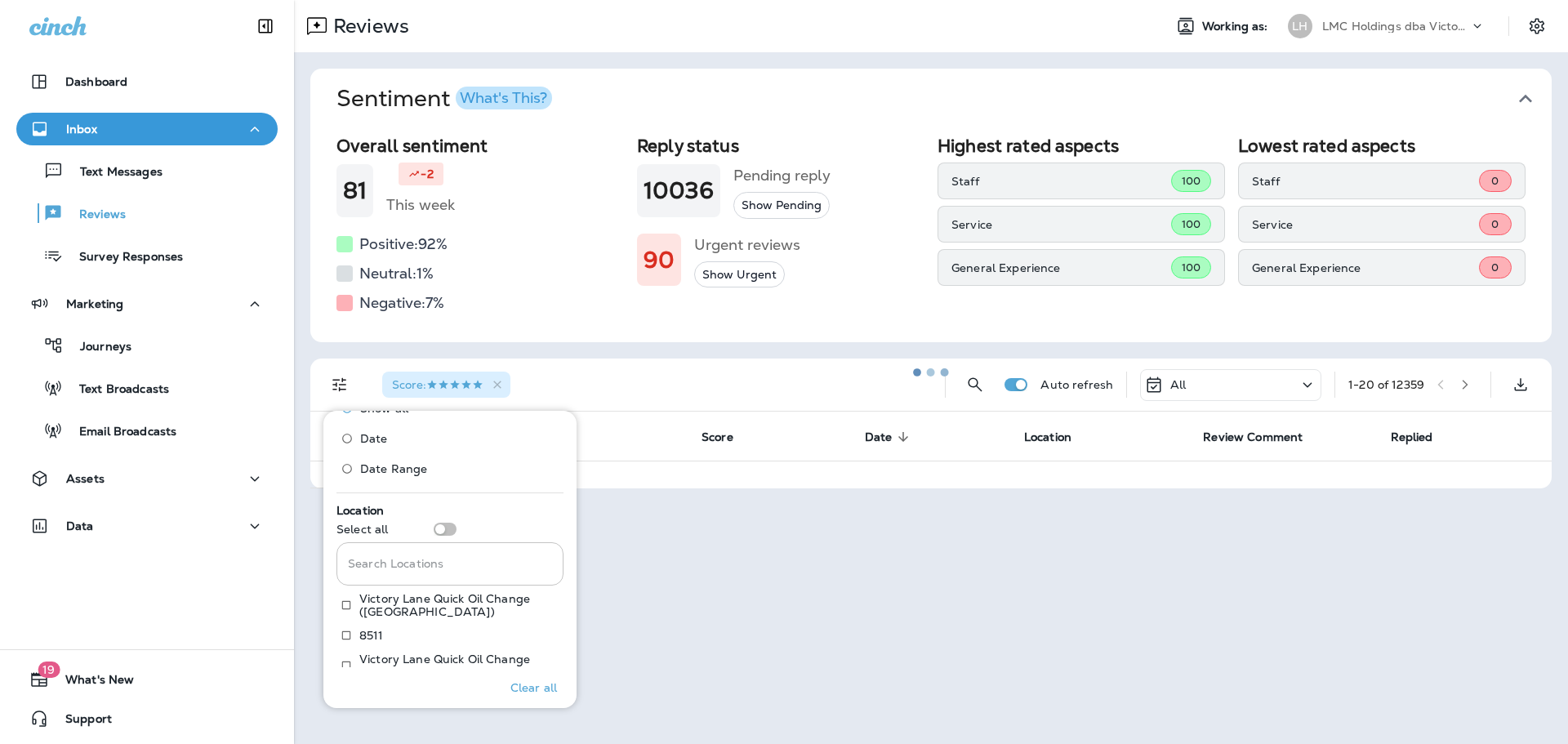
click at [412, 558] on input "Search Locations" at bounding box center [450, 564] width 227 height 44
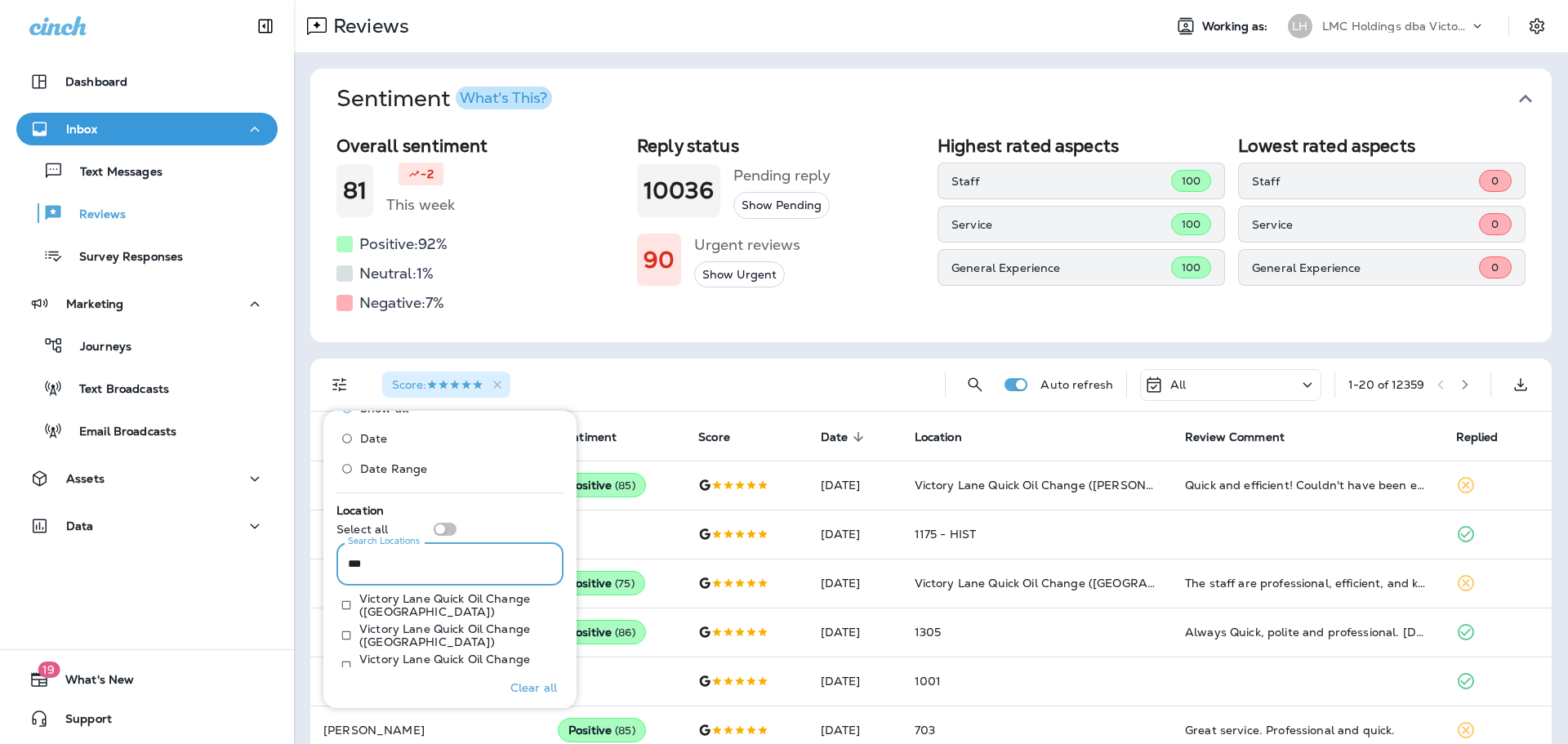
scroll to position [606, 0]
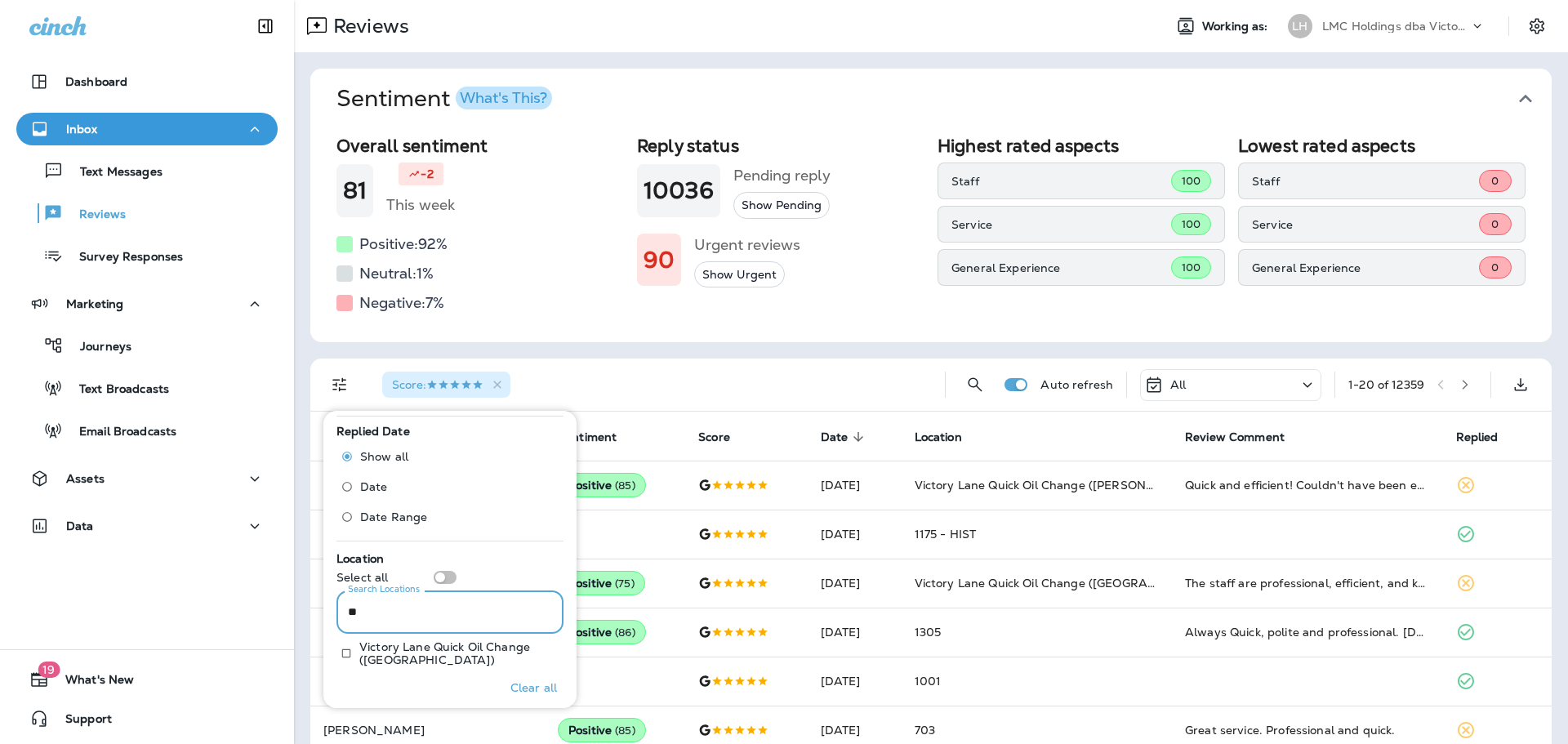
type input "*"
type input "***"
click at [486, 554] on label "Location" at bounding box center [450, 558] width 227 height 16
click at [297, 0] on body "Dashboard Inbox Text Messages Reviews Survey Responses Marketing Journeys Text …" at bounding box center [784, 0] width 1568 height 0
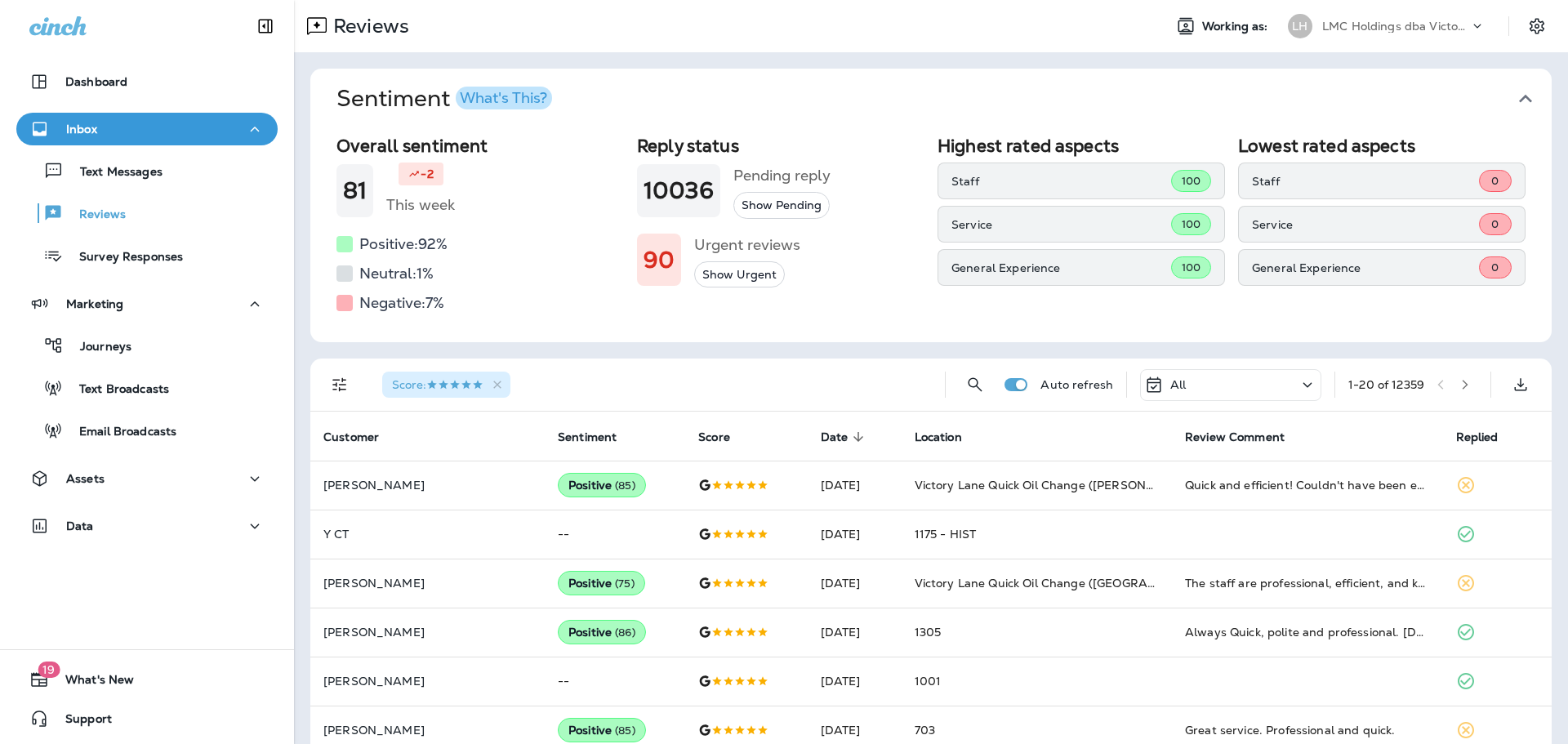
click at [421, 382] on span "Score :" at bounding box center [438, 385] width 92 height 15
click at [334, 385] on icon "Filters" at bounding box center [339, 385] width 14 height 14
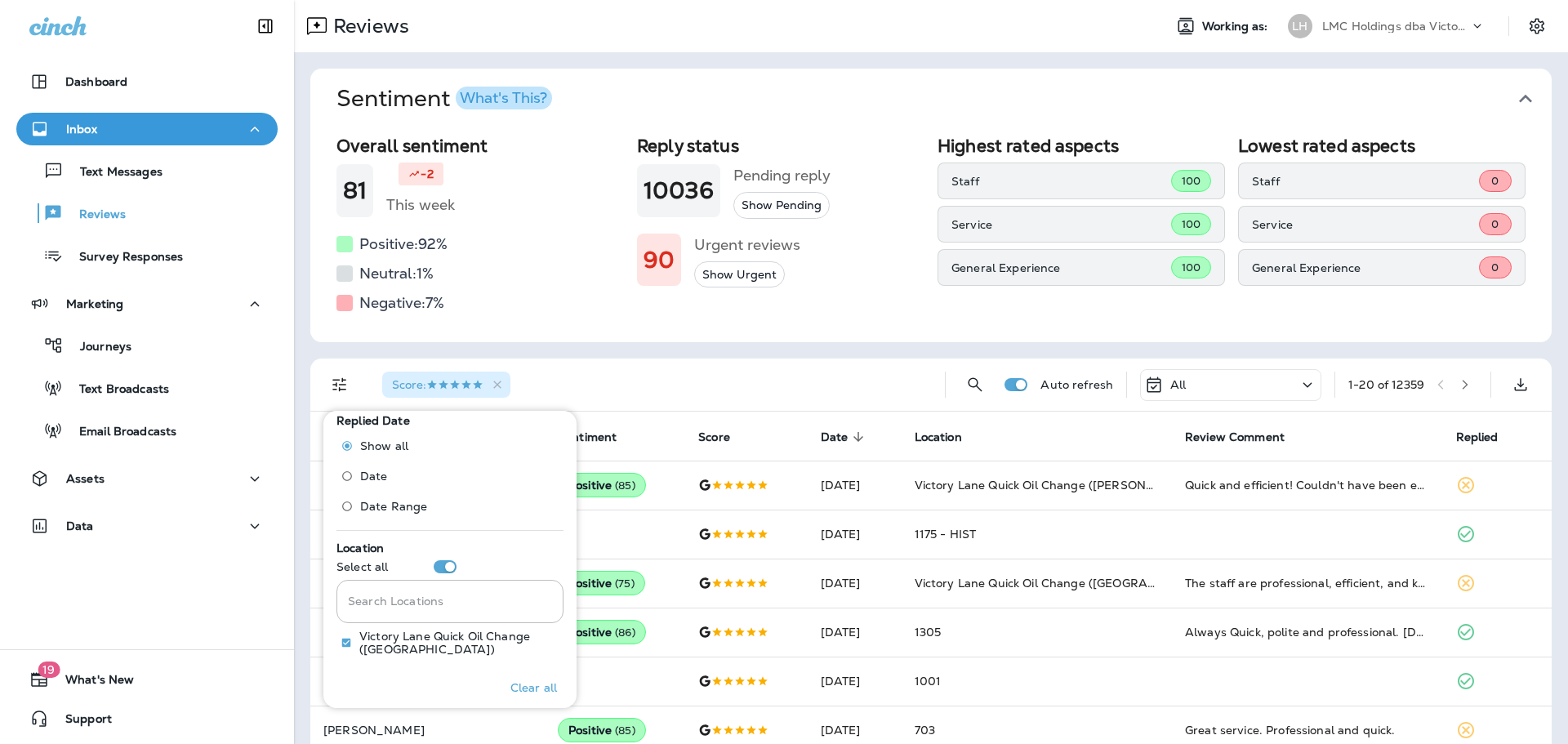
scroll to position [735, 0]
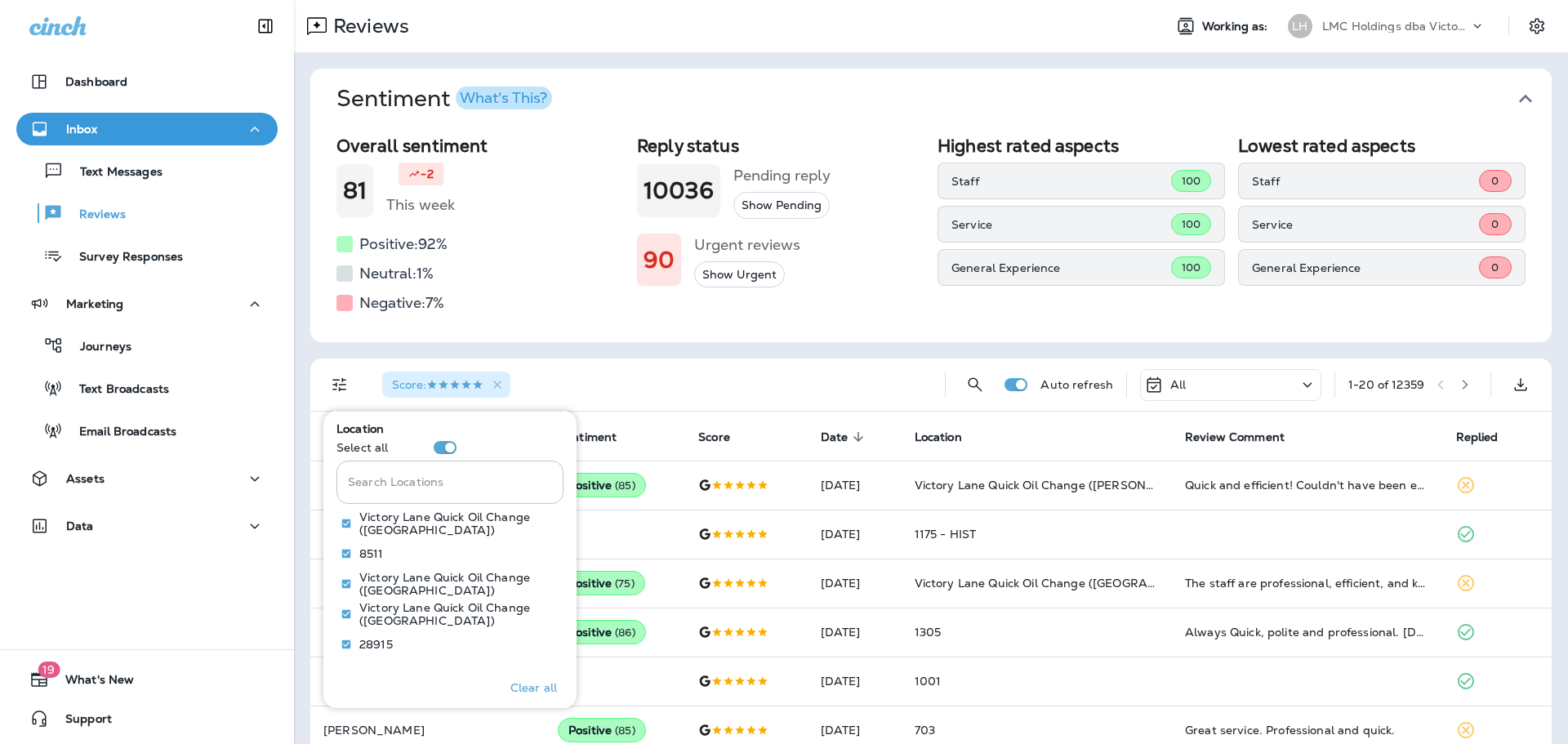
click at [411, 482] on input "Search Locations" at bounding box center [450, 482] width 227 height 44
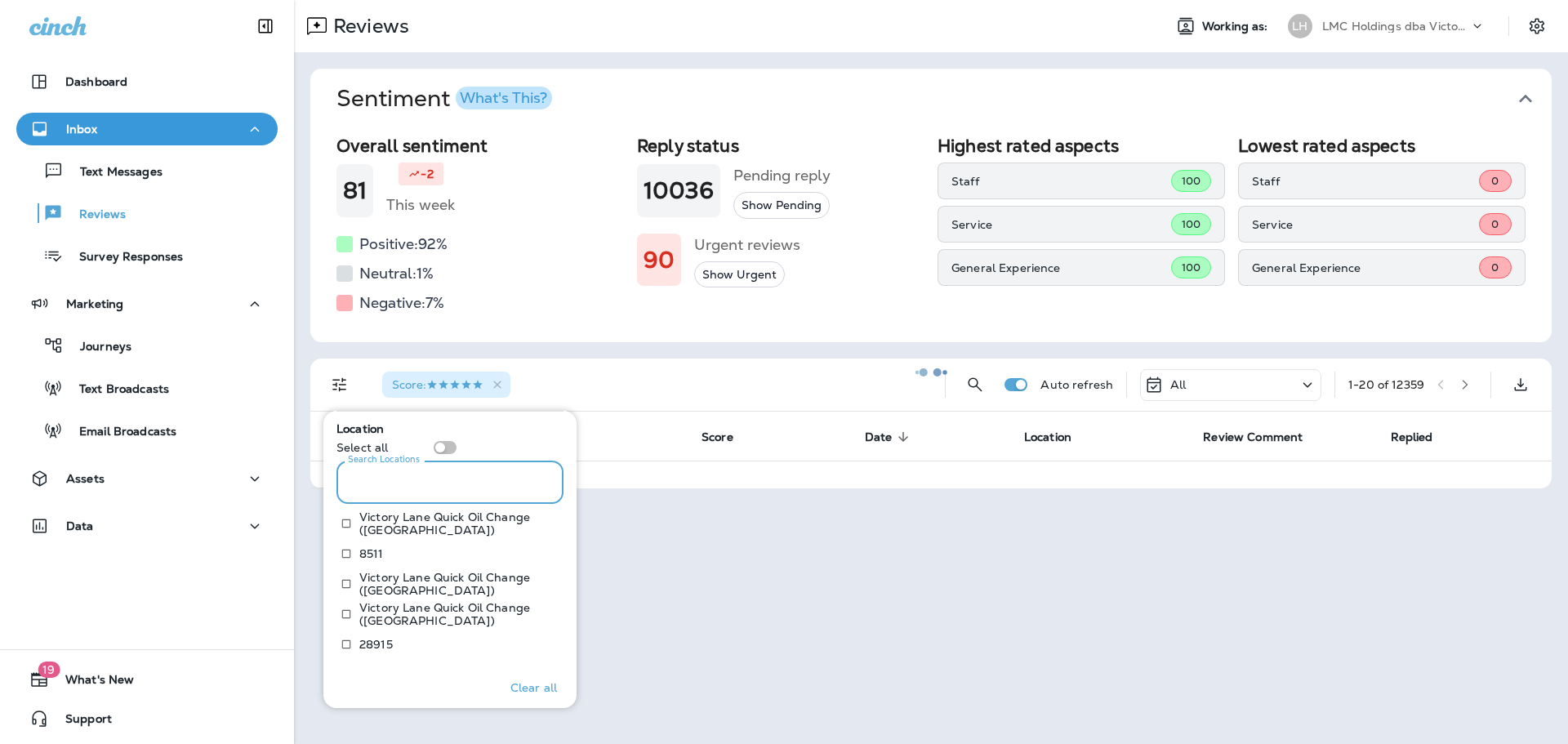
click at [406, 488] on input "Search Locations" at bounding box center [450, 482] width 227 height 44
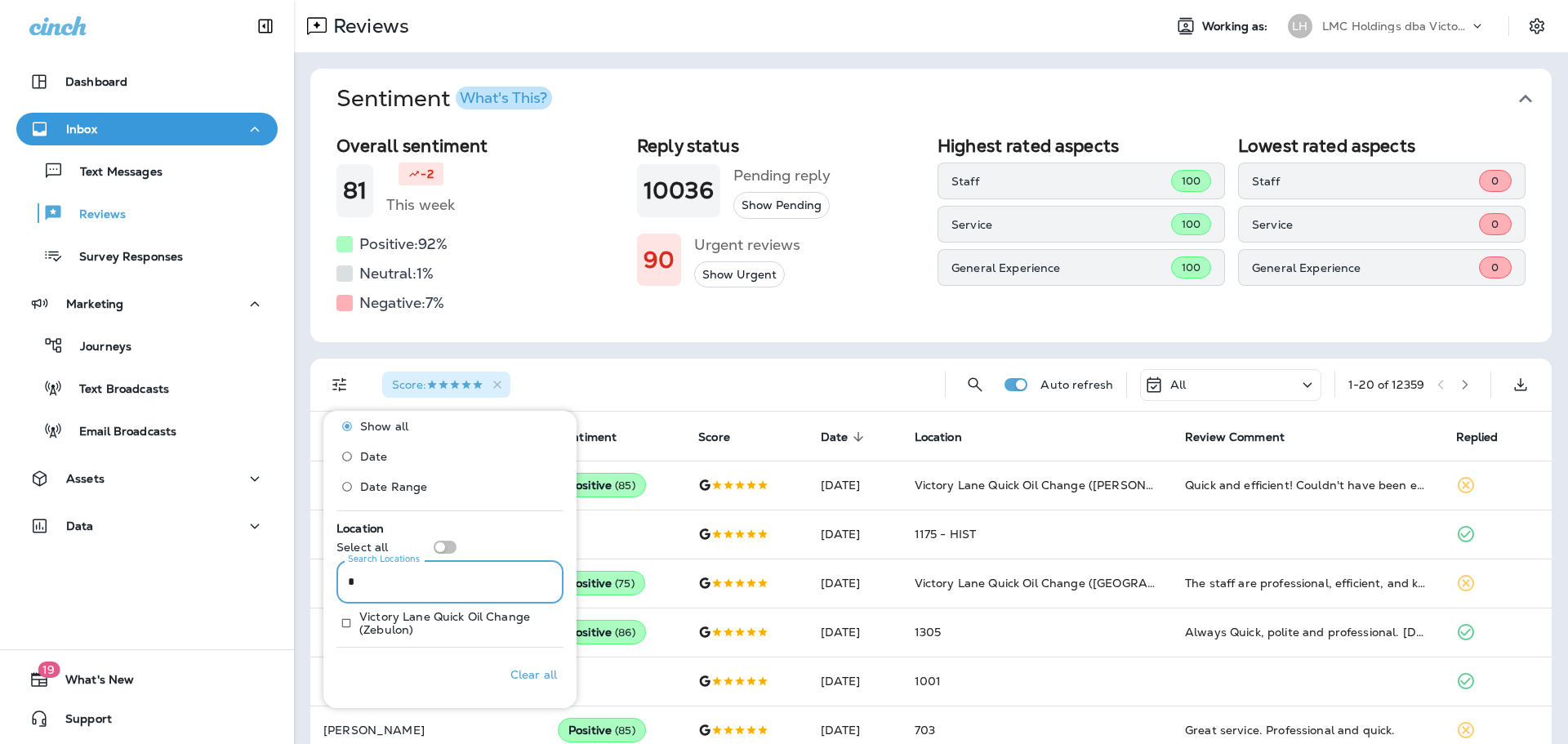
scroll to position [636, 0]
type input "******"
click at [377, 632] on p "Victory Lane Quick Oil Change (Zebulon)" at bounding box center [455, 624] width 191 height 27
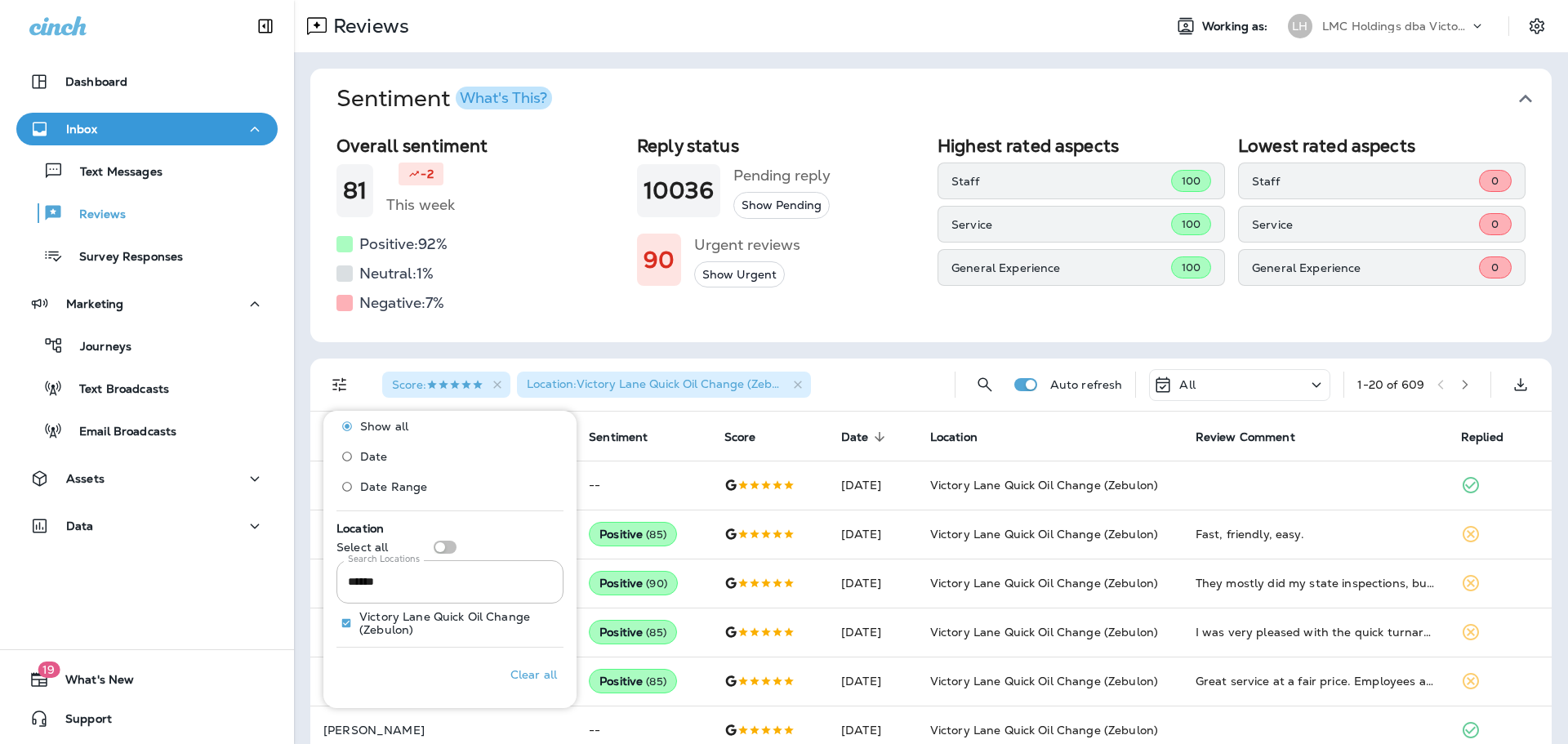
click at [899, 396] on div "Score : Location : Victory Lane Quick Oil Change (Zebulon)" at bounding box center [656, 384] width 572 height 52
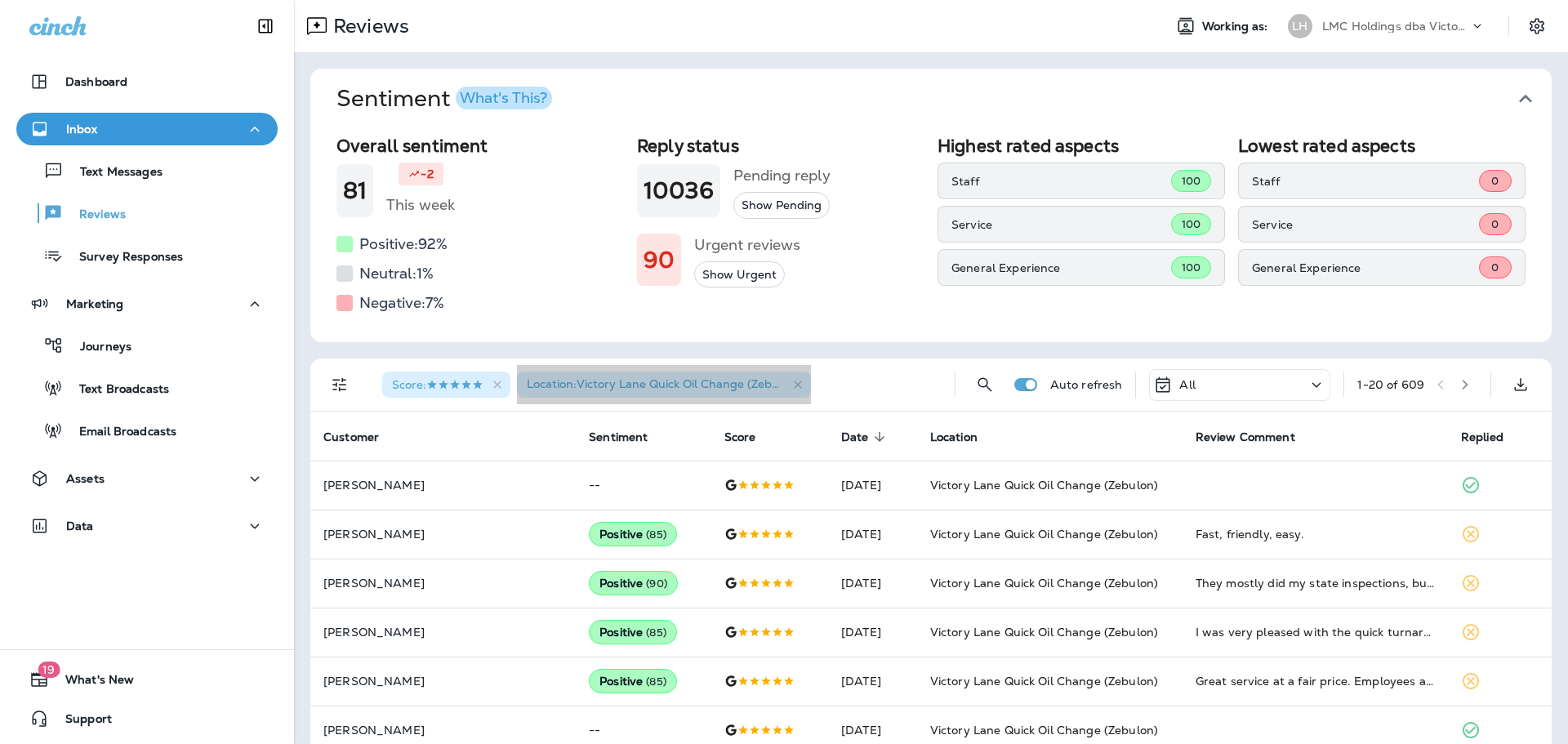
click at [598, 379] on span "Location : Victory Lane Quick Oil Change (Zebulon)" at bounding box center [663, 384] width 274 height 15
click at [596, 386] on span "Location : Victory Lane Quick Oil Change (Zebulon)" at bounding box center [663, 384] width 274 height 15
click at [802, 380] on icon "button" at bounding box center [798, 385] width 14 height 14
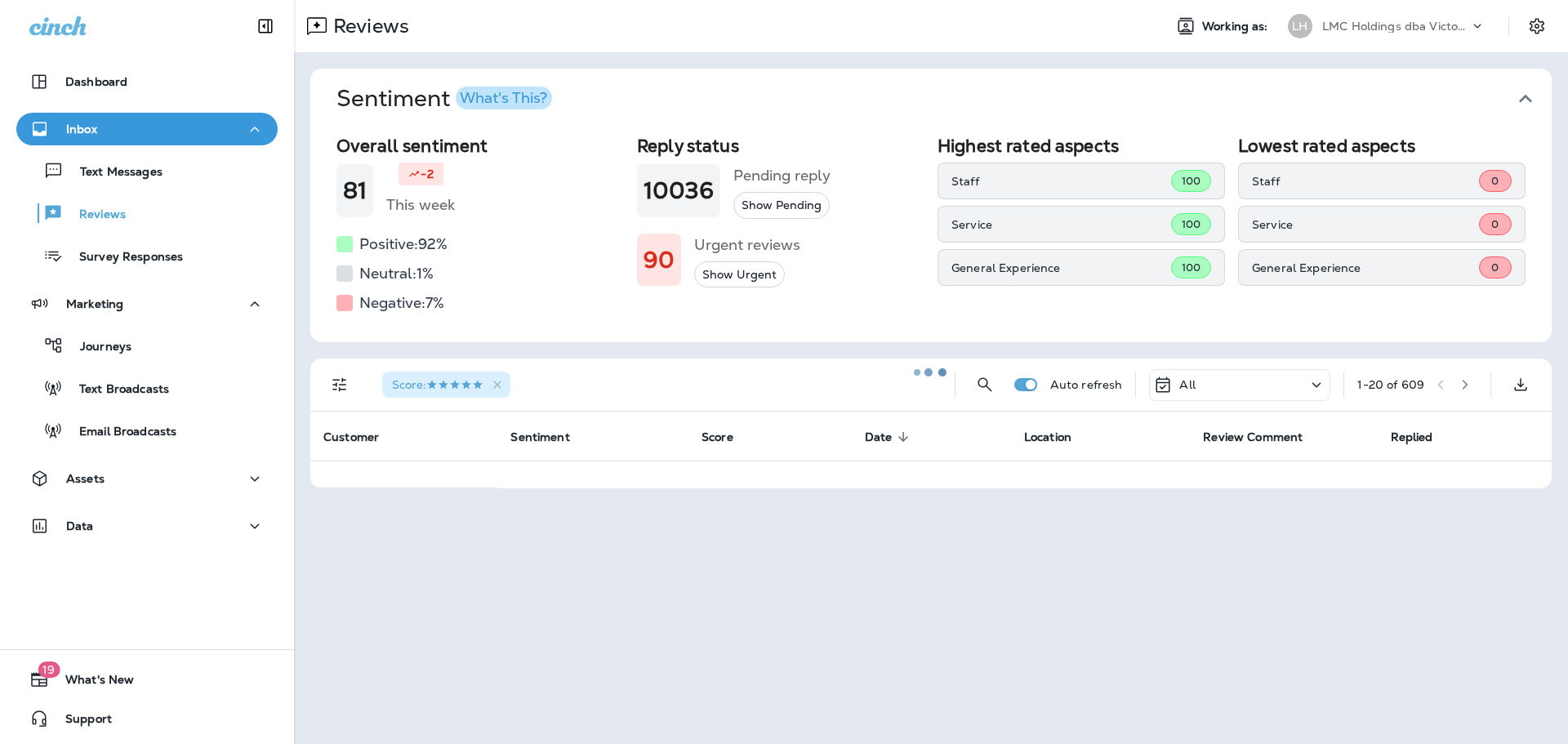
click at [333, 386] on div at bounding box center [930, 372] width 1271 height 741
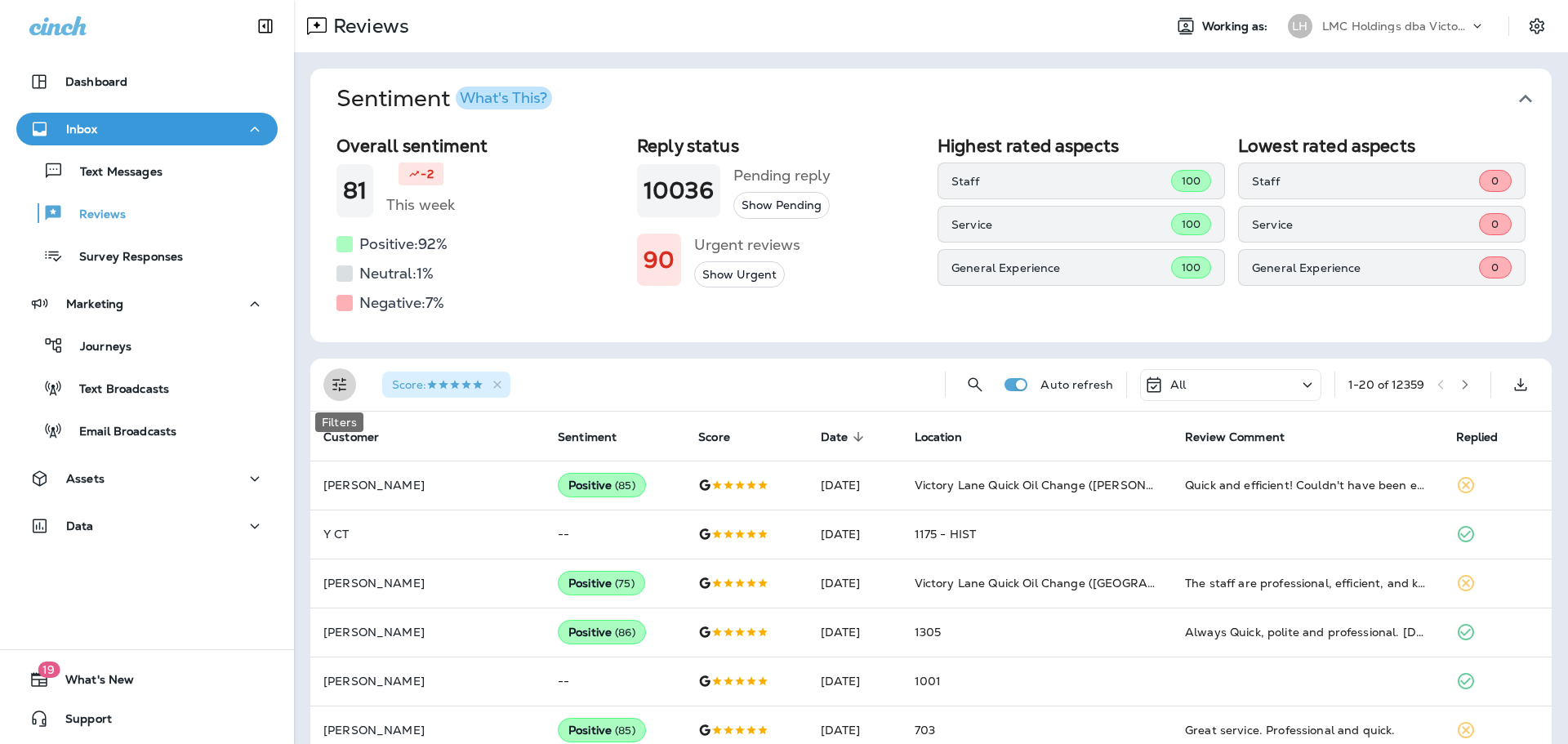
click at [344, 390] on icon "Filters" at bounding box center [339, 385] width 20 height 20
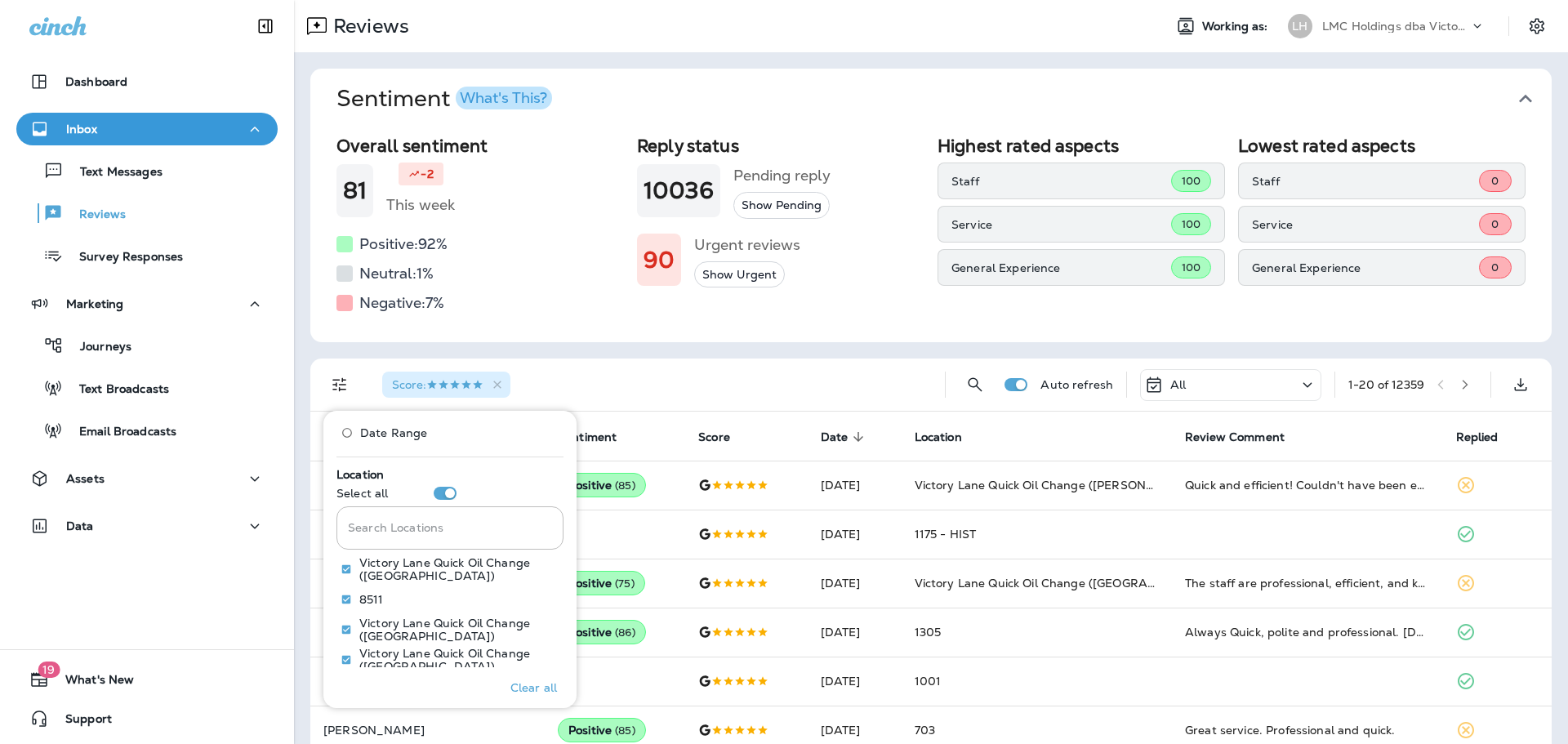
scroll to position [735, 0]
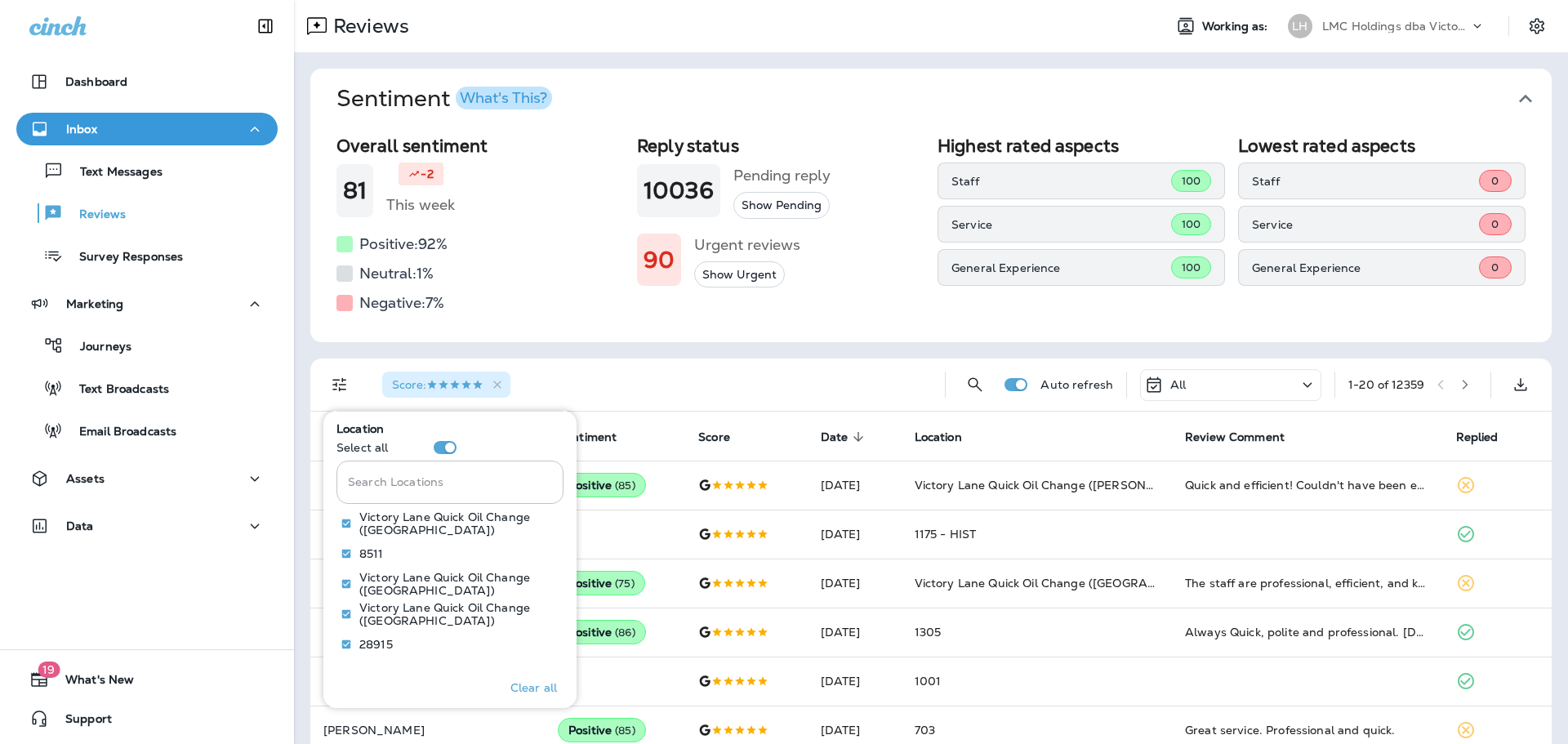
click at [424, 489] on input "Search Locations" at bounding box center [450, 482] width 227 height 44
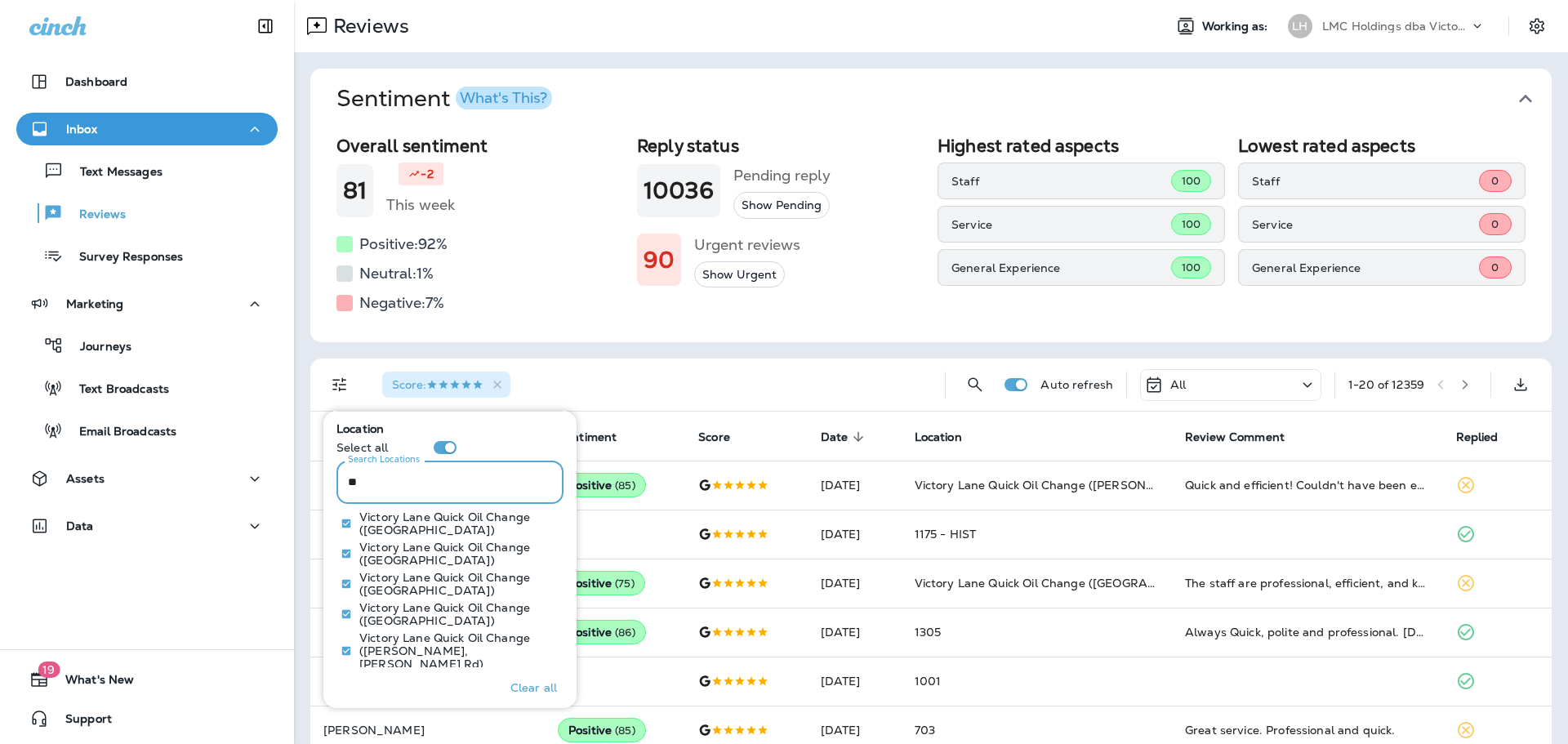
scroll to position [636, 0]
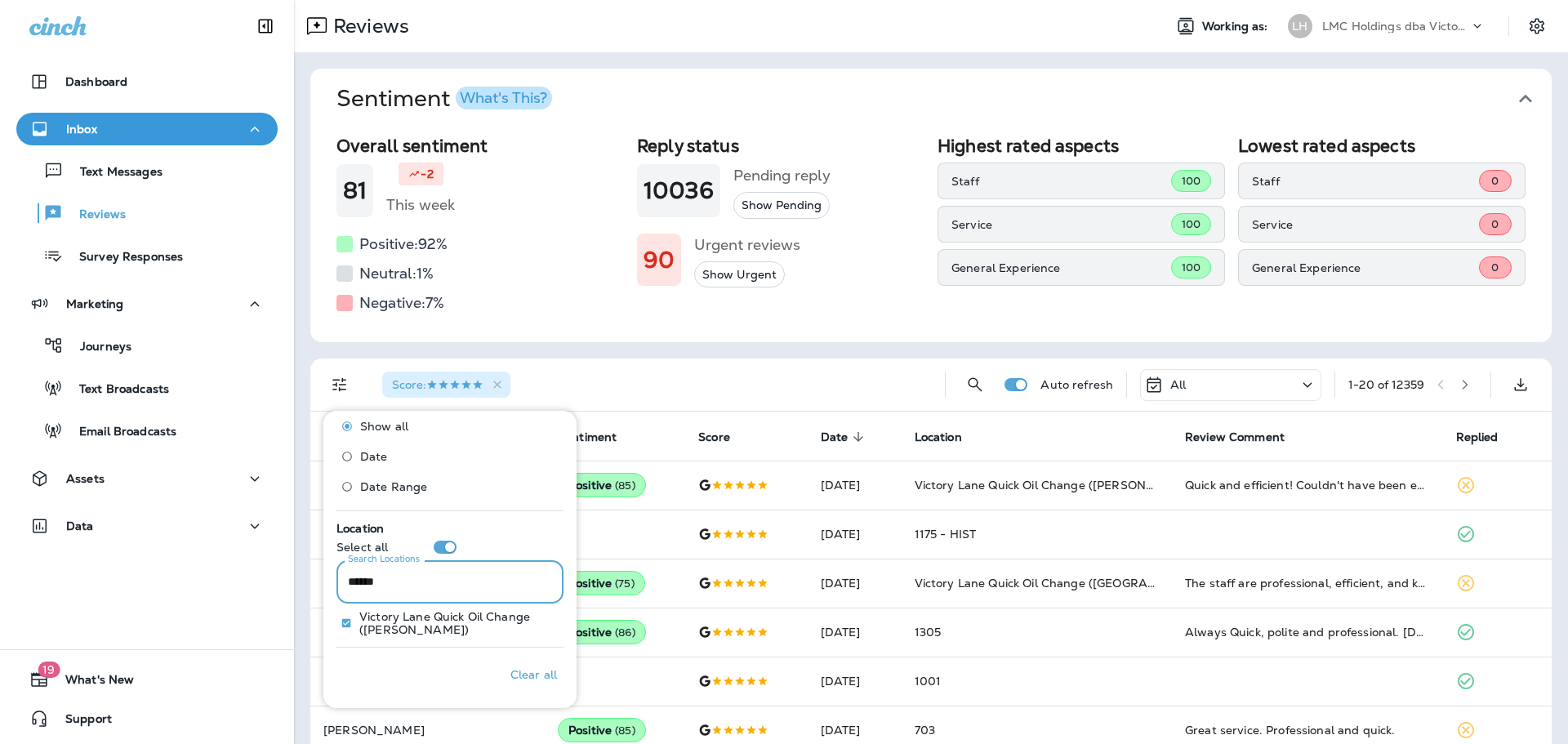
type input "******"
click at [447, 553] on div "Location Select all Search Locations ****** Search Locations [GEOGRAPHIC_DATA] …" at bounding box center [450, 579] width 227 height 122
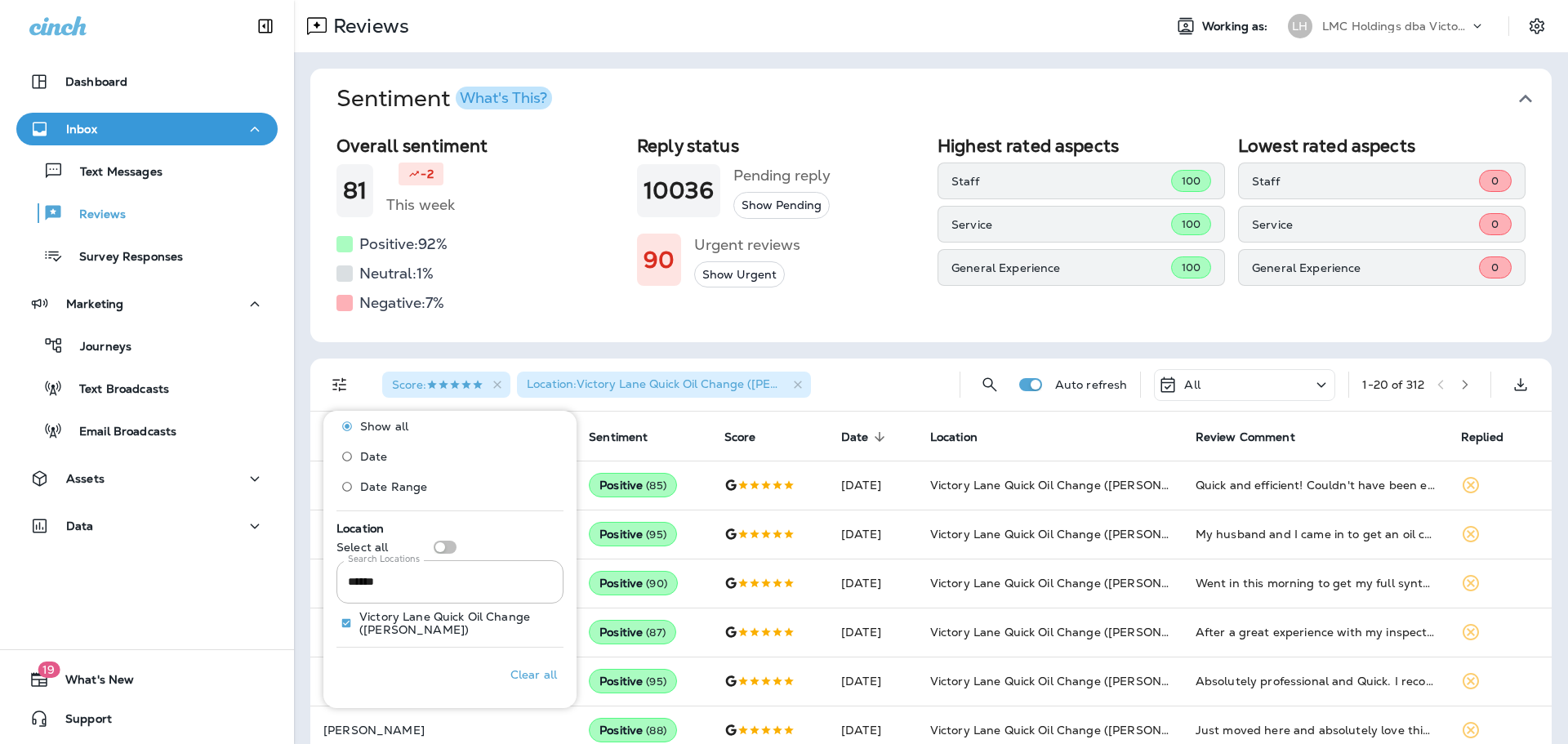
click at [866, 381] on div "Score : Location : [GEOGRAPHIC_DATA] Quick Oil Change ([GEOGRAPHIC_DATA])" at bounding box center [658, 384] width 577 height 52
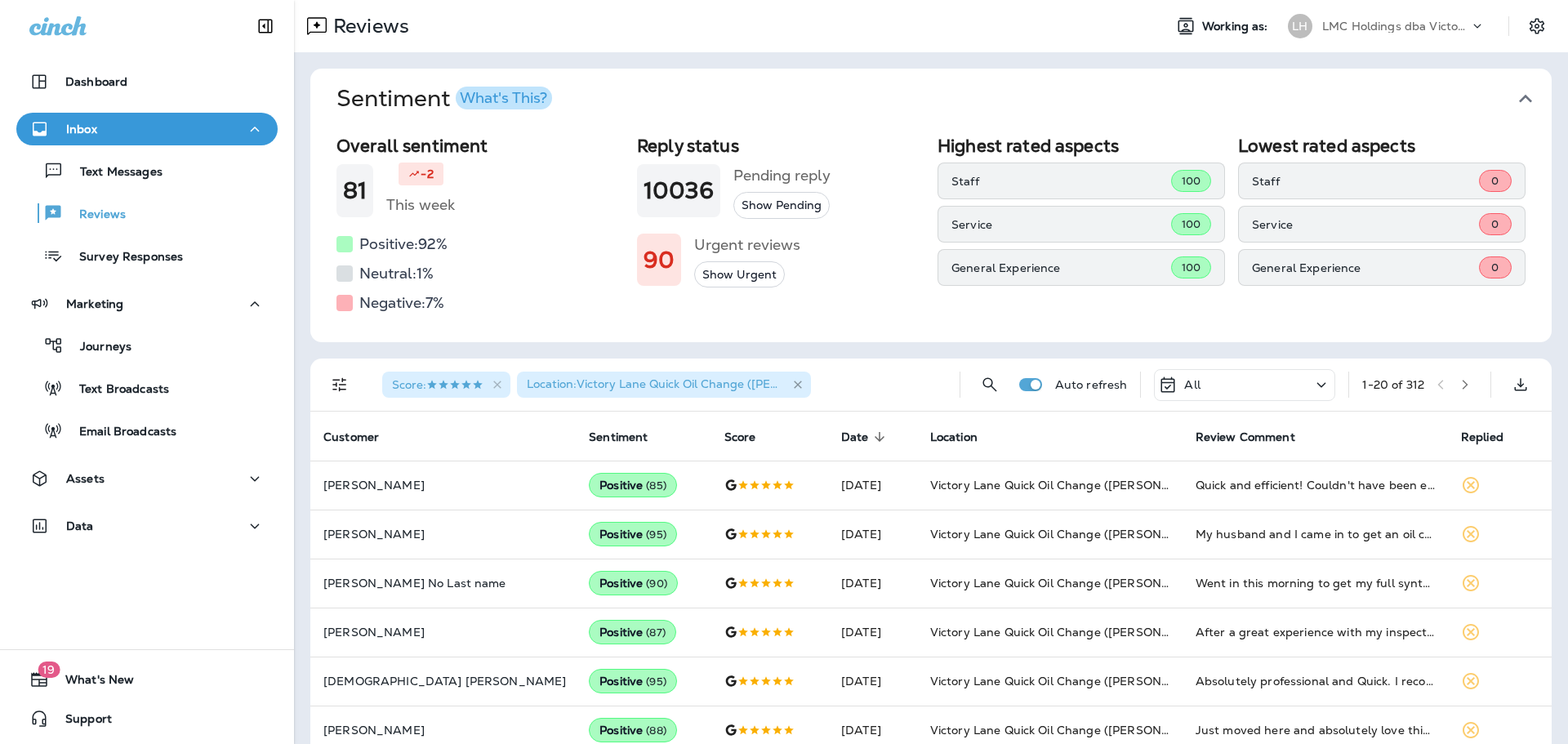
click at [802, 383] on icon "button" at bounding box center [798, 385] width 14 height 14
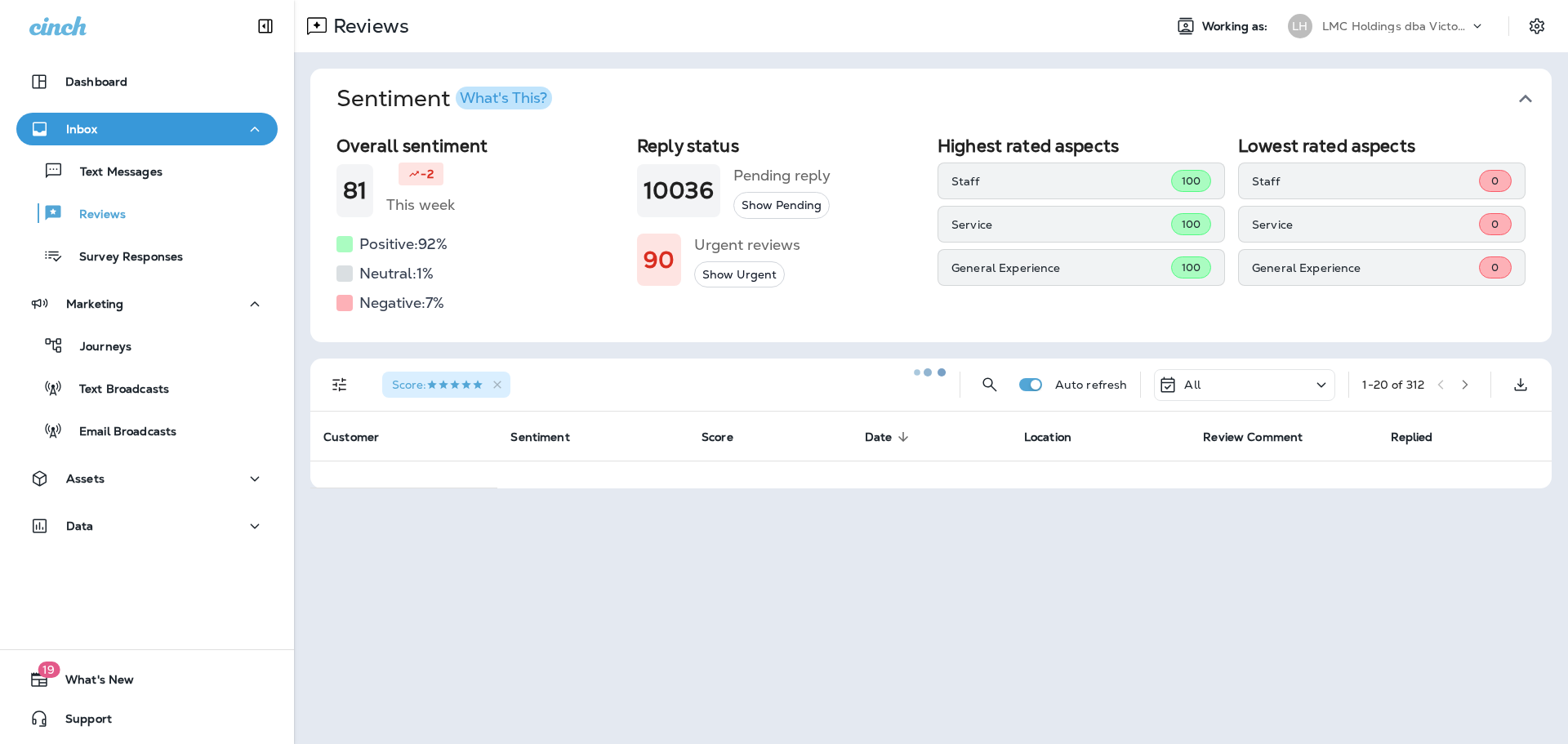
click at [336, 382] on div at bounding box center [930, 372] width 1271 height 741
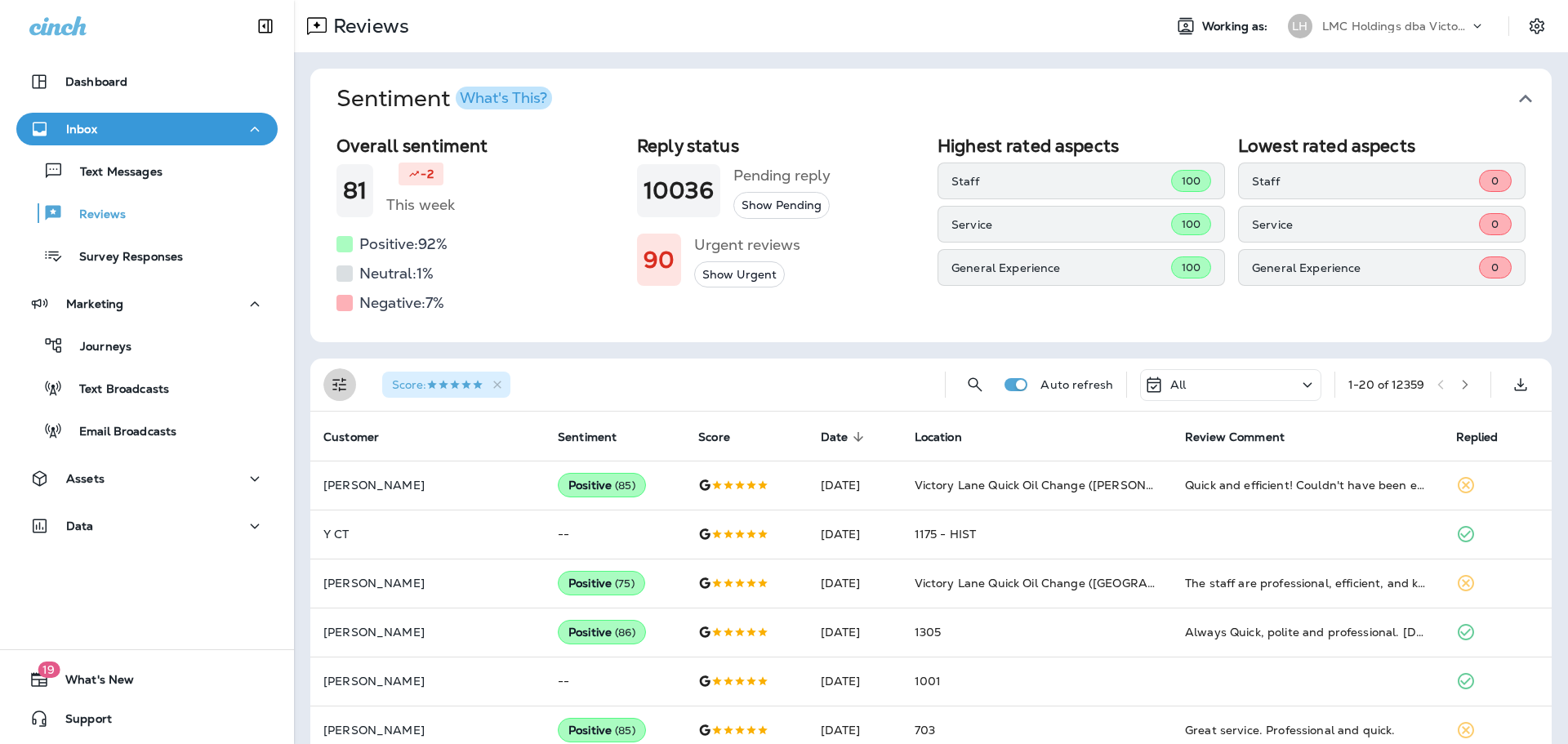
click at [342, 390] on icon "Filters" at bounding box center [339, 385] width 14 height 14
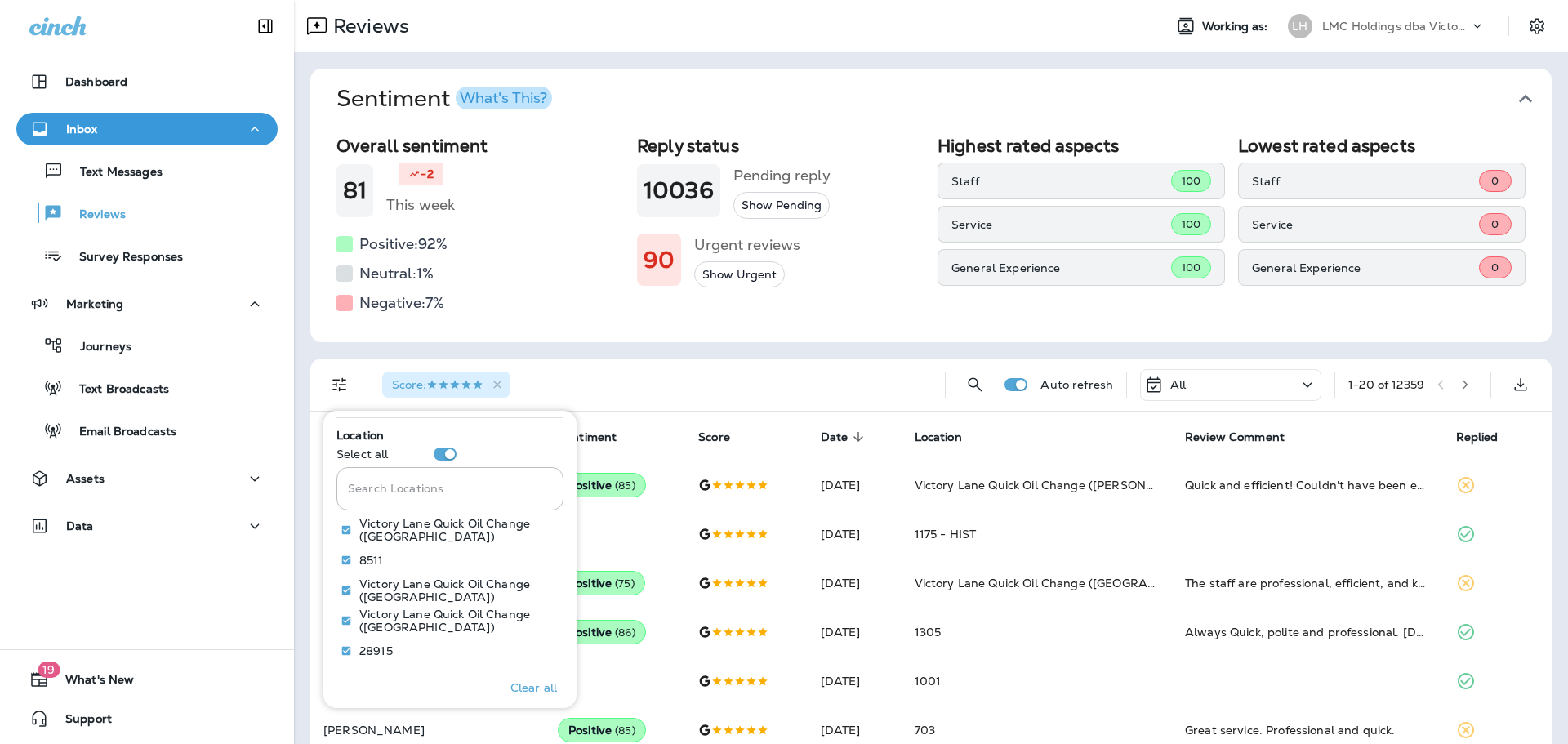
scroll to position [735, 0]
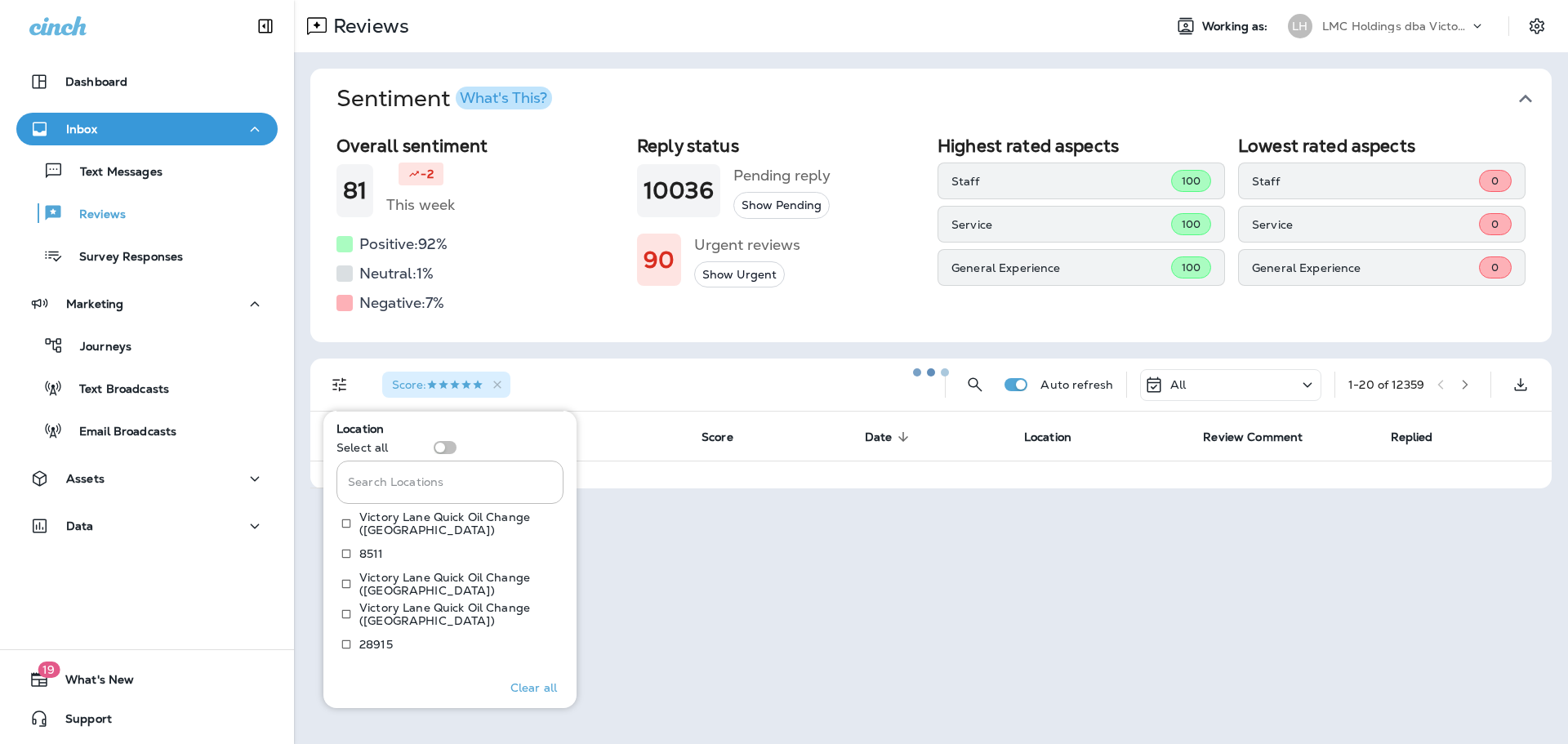
click at [437, 482] on input "Search Locations" at bounding box center [450, 482] width 227 height 44
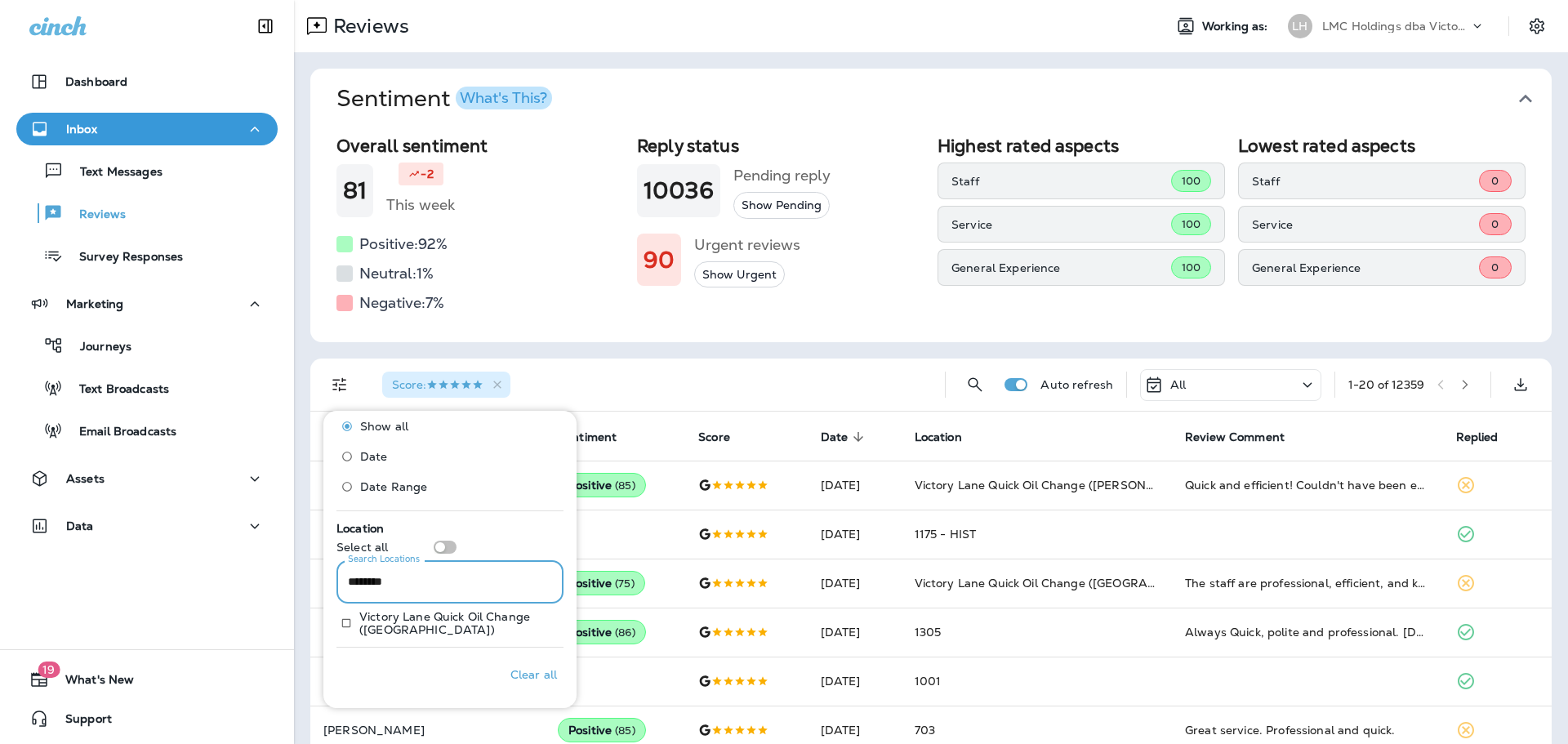
scroll to position [648, 0]
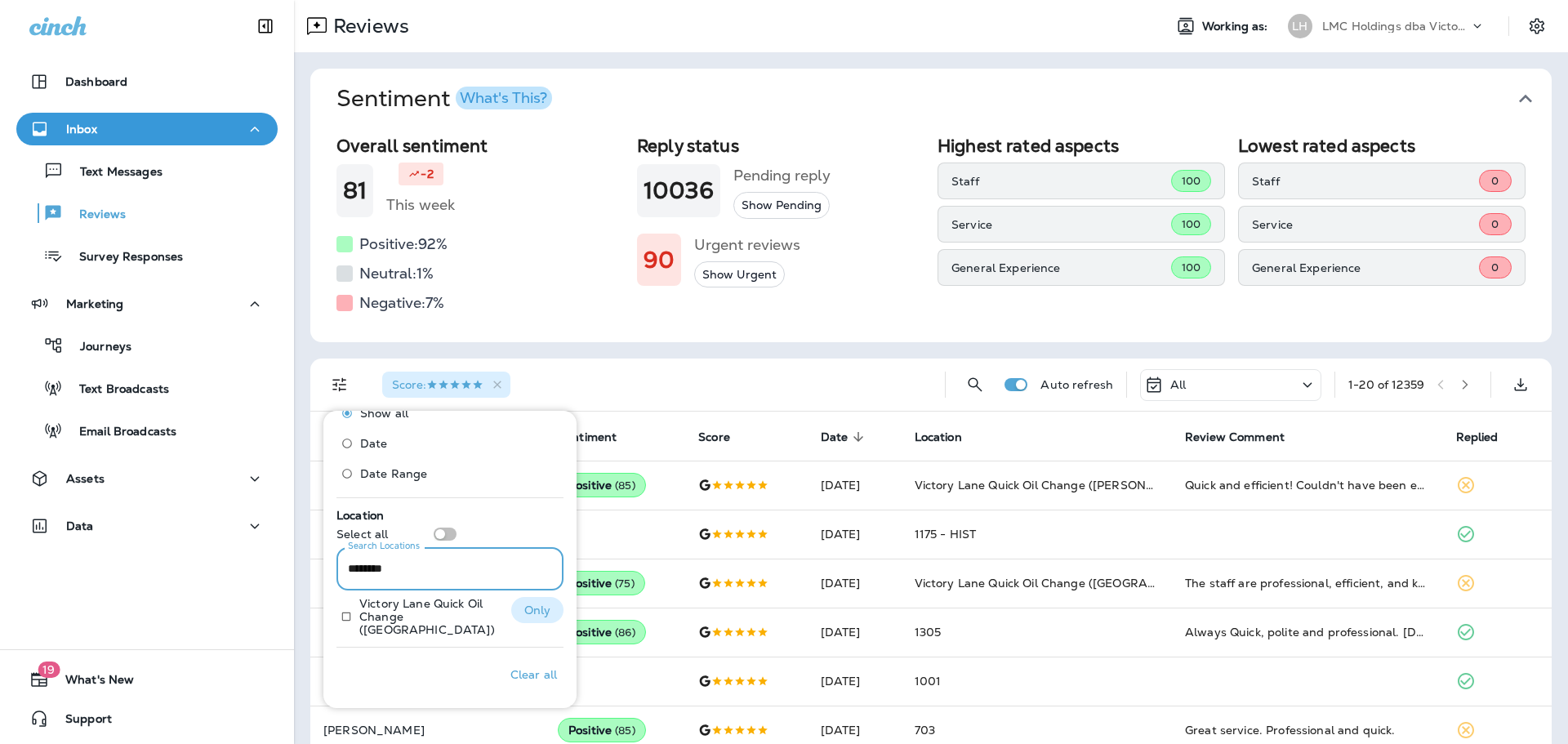
type input "********"
click at [373, 624] on p "Victory Lane Quick Oil Change ([GEOGRAPHIC_DATA])" at bounding box center [428, 616] width 139 height 39
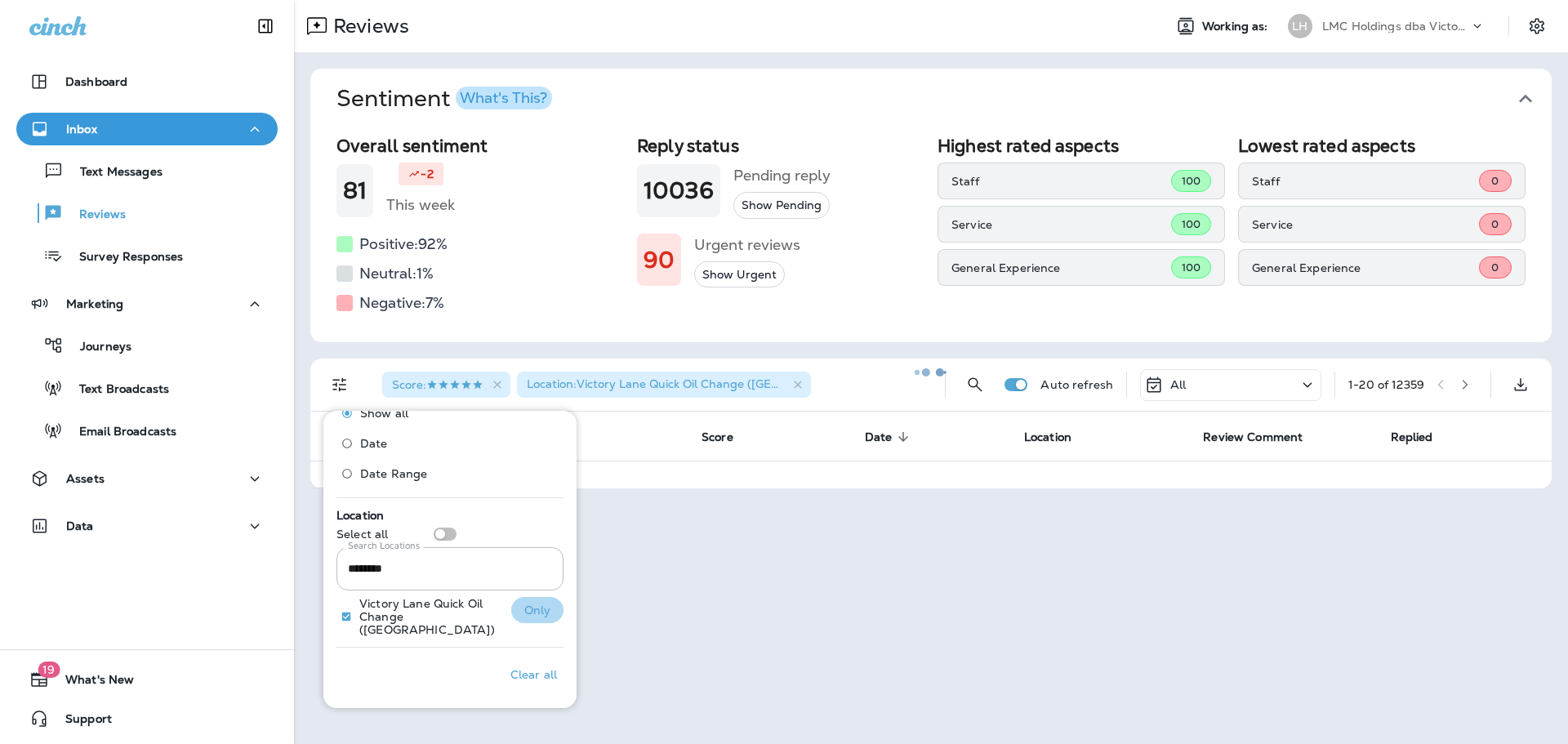
click at [528, 608] on p "Only" at bounding box center [537, 610] width 27 height 13
click at [694, 639] on div at bounding box center [930, 372] width 1271 height 741
